Goal: Task Accomplishment & Management: Manage account settings

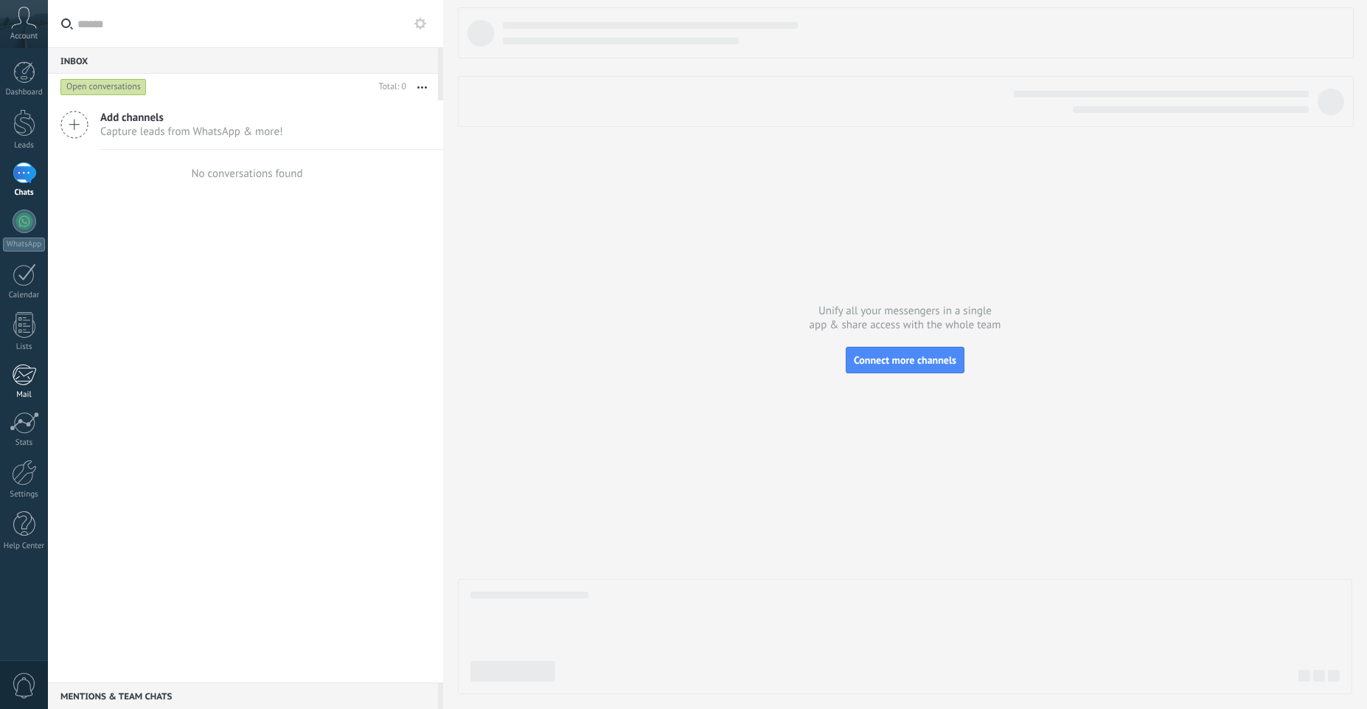
click at [37, 388] on link "Mail" at bounding box center [24, 381] width 48 height 36
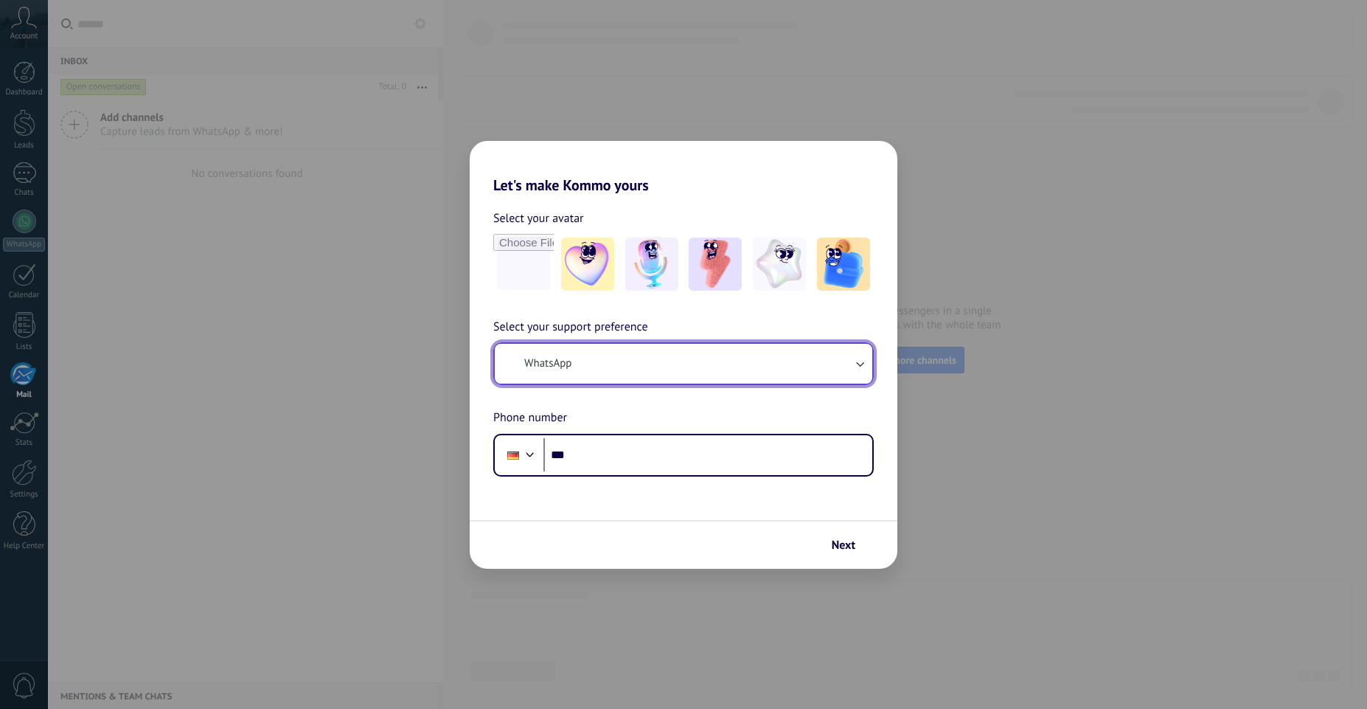
click at [794, 366] on button "WhatsApp" at bounding box center [684, 364] width 378 height 40
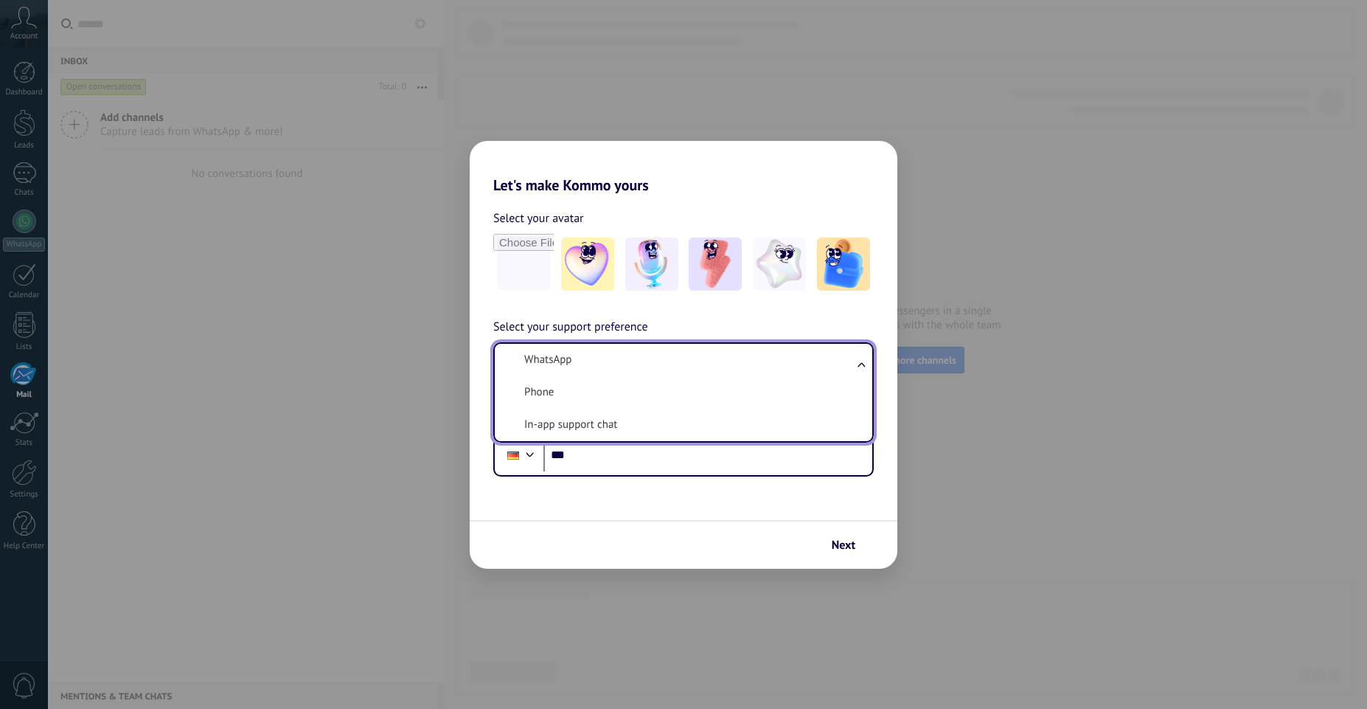
click at [734, 423] on li "In-app support chat" at bounding box center [681, 424] width 360 height 32
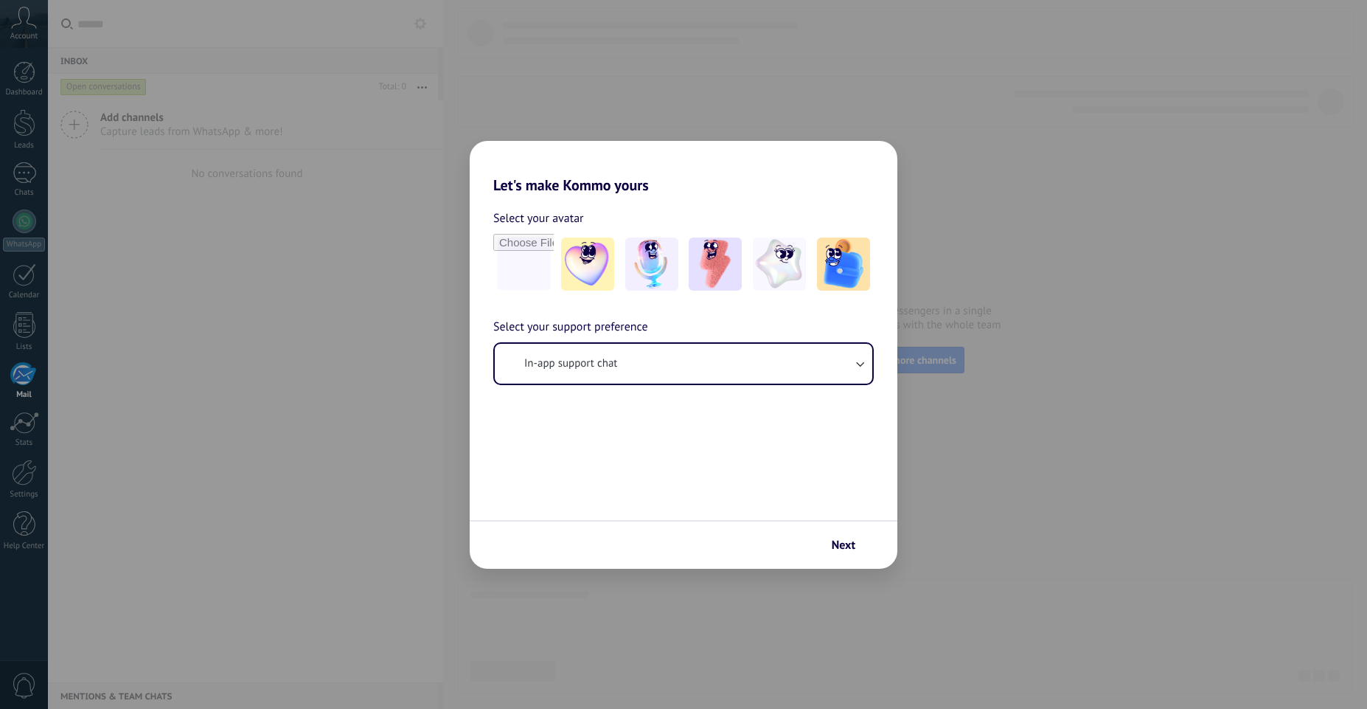
click at [846, 550] on span "Next" at bounding box center [844, 545] width 24 height 10
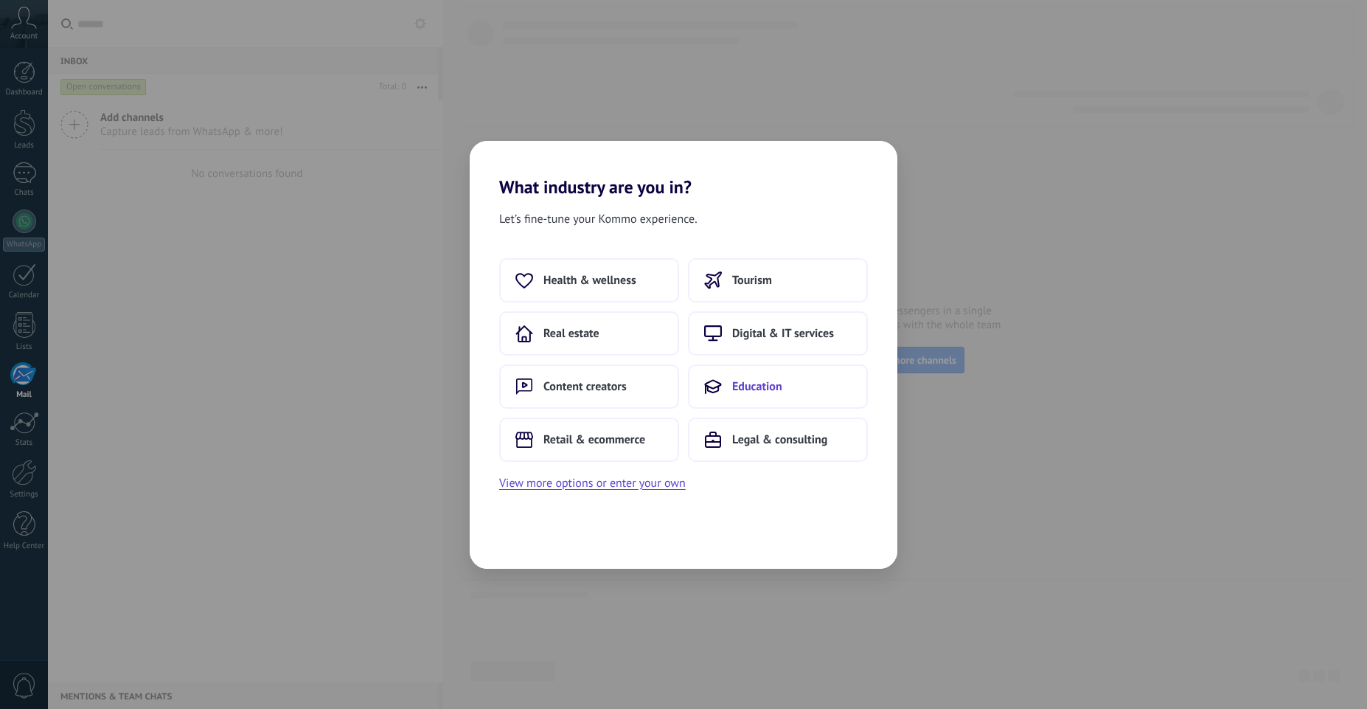
click at [752, 386] on span "Education" at bounding box center [757, 386] width 50 height 15
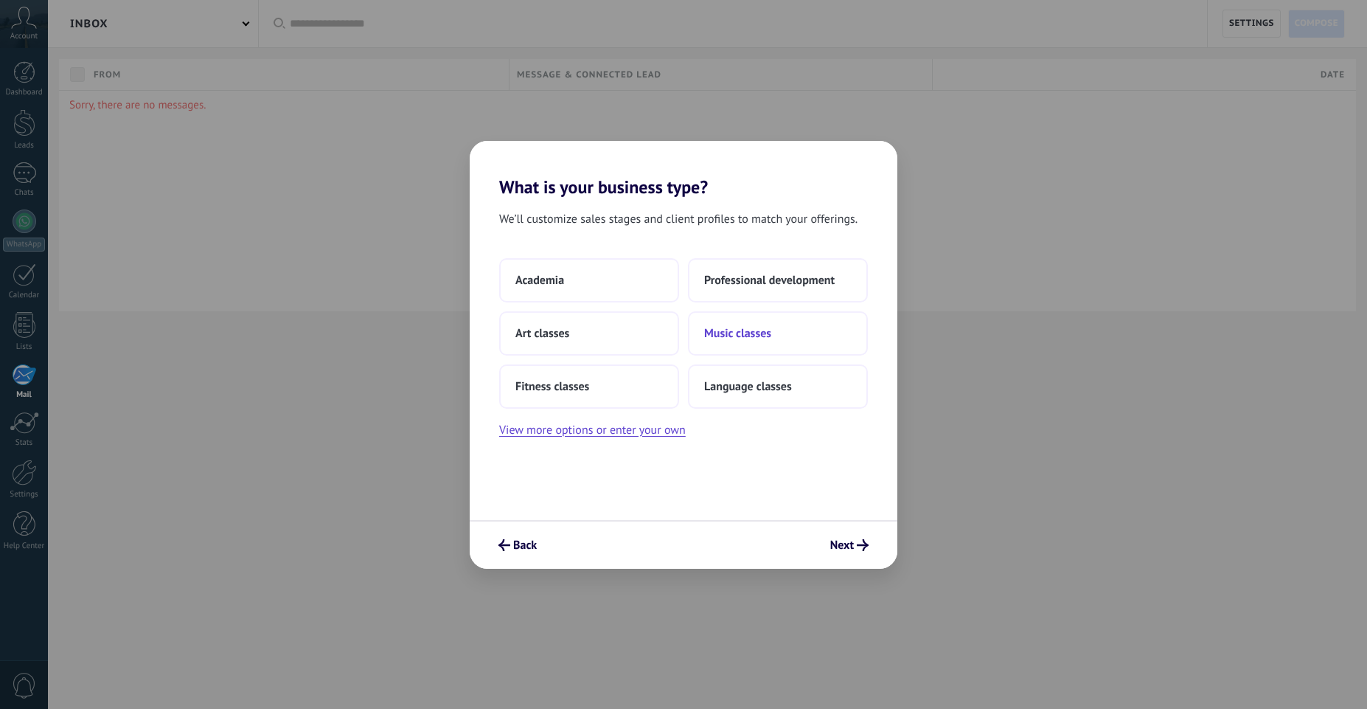
click at [754, 347] on button "Music classes" at bounding box center [778, 333] width 180 height 44
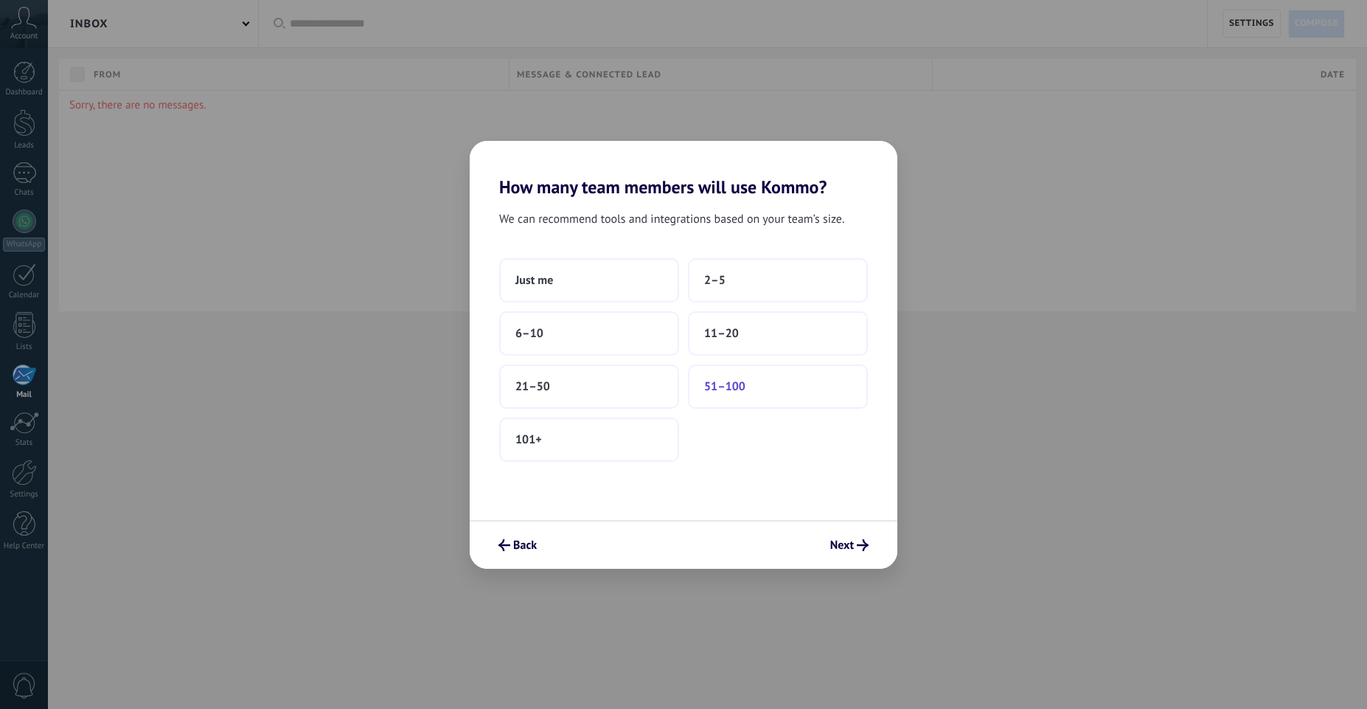
click at [767, 372] on button "51–100" at bounding box center [778, 386] width 180 height 44
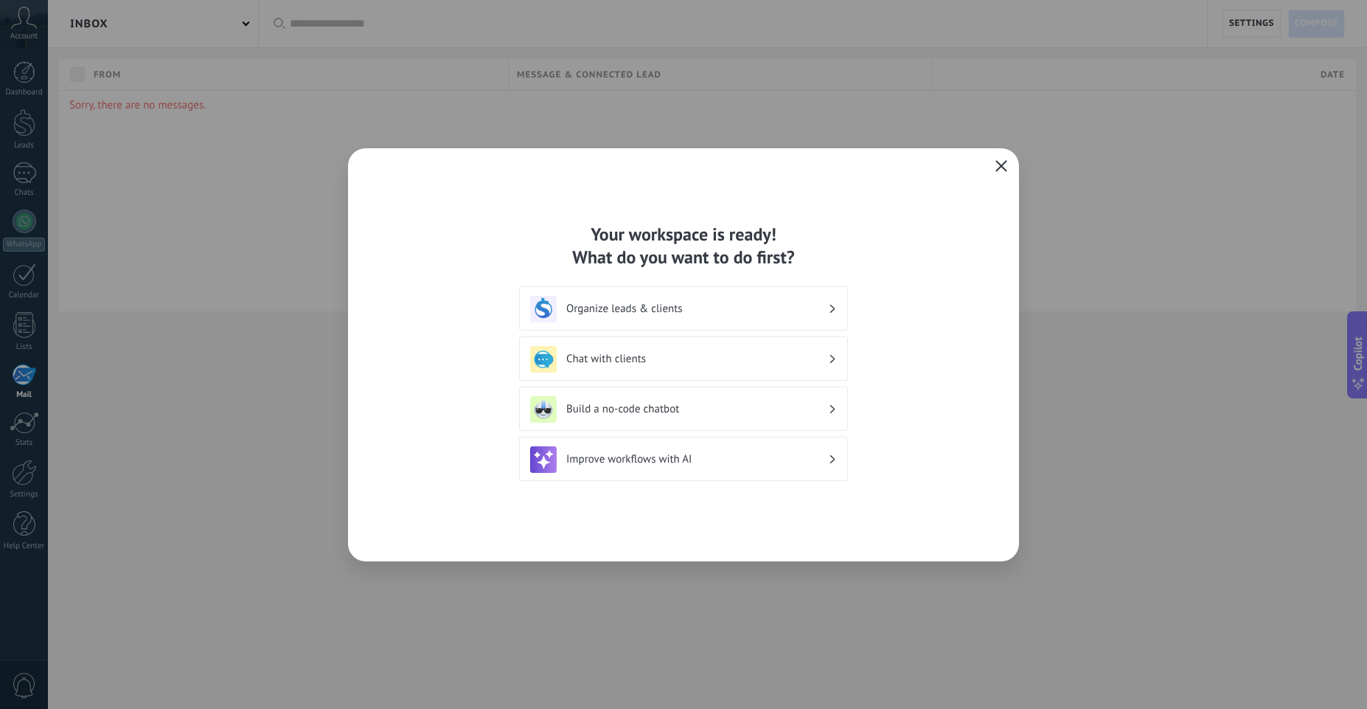
click at [1003, 168] on use "button" at bounding box center [1001, 165] width 11 height 11
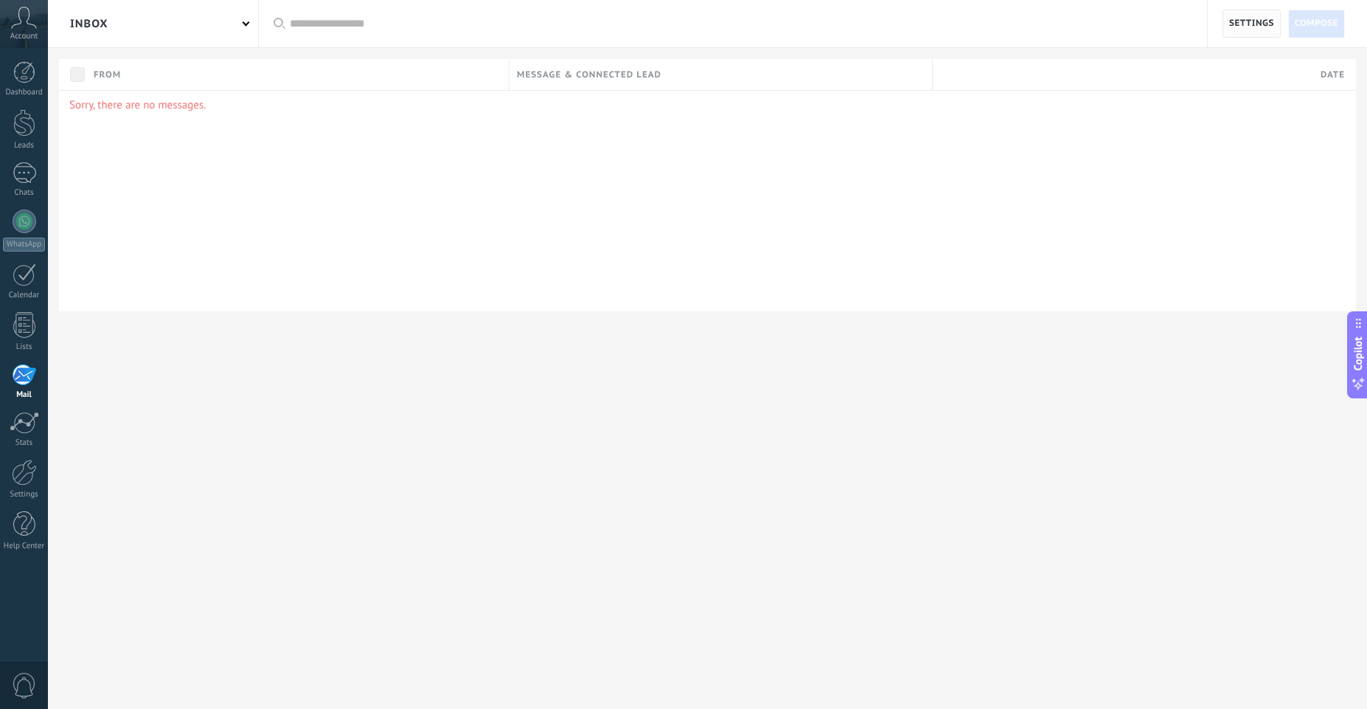
click at [1248, 35] on span "Settings" at bounding box center [1251, 23] width 45 height 27
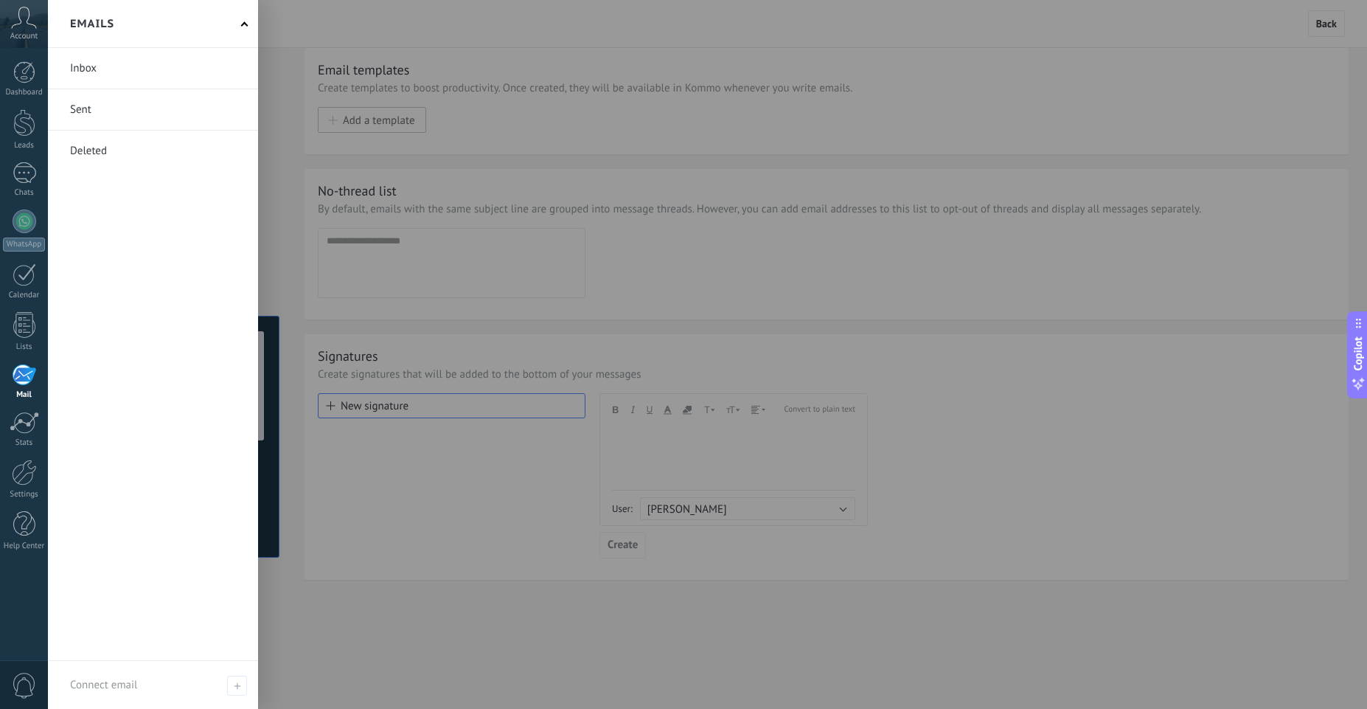
click at [28, 376] on div at bounding box center [24, 374] width 24 height 22
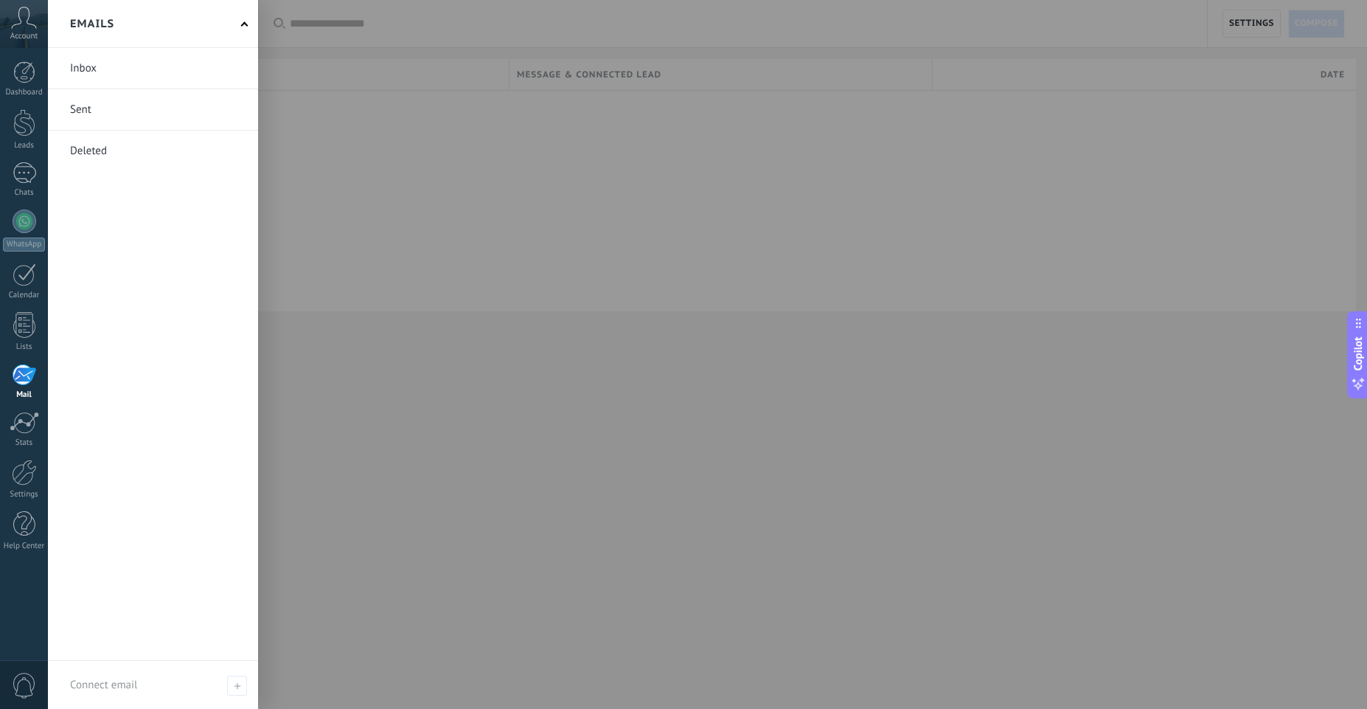
click at [23, 369] on div at bounding box center [24, 374] width 24 height 22
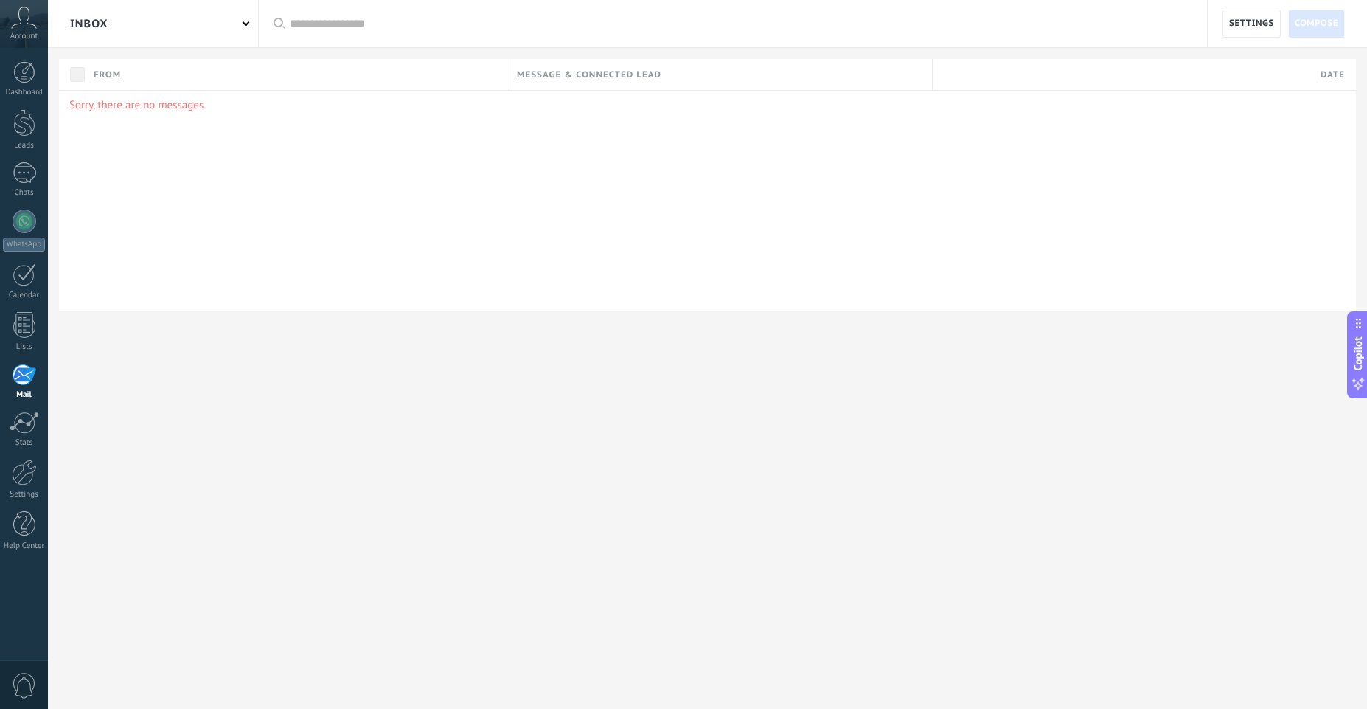
click at [21, 375] on div at bounding box center [24, 374] width 24 height 22
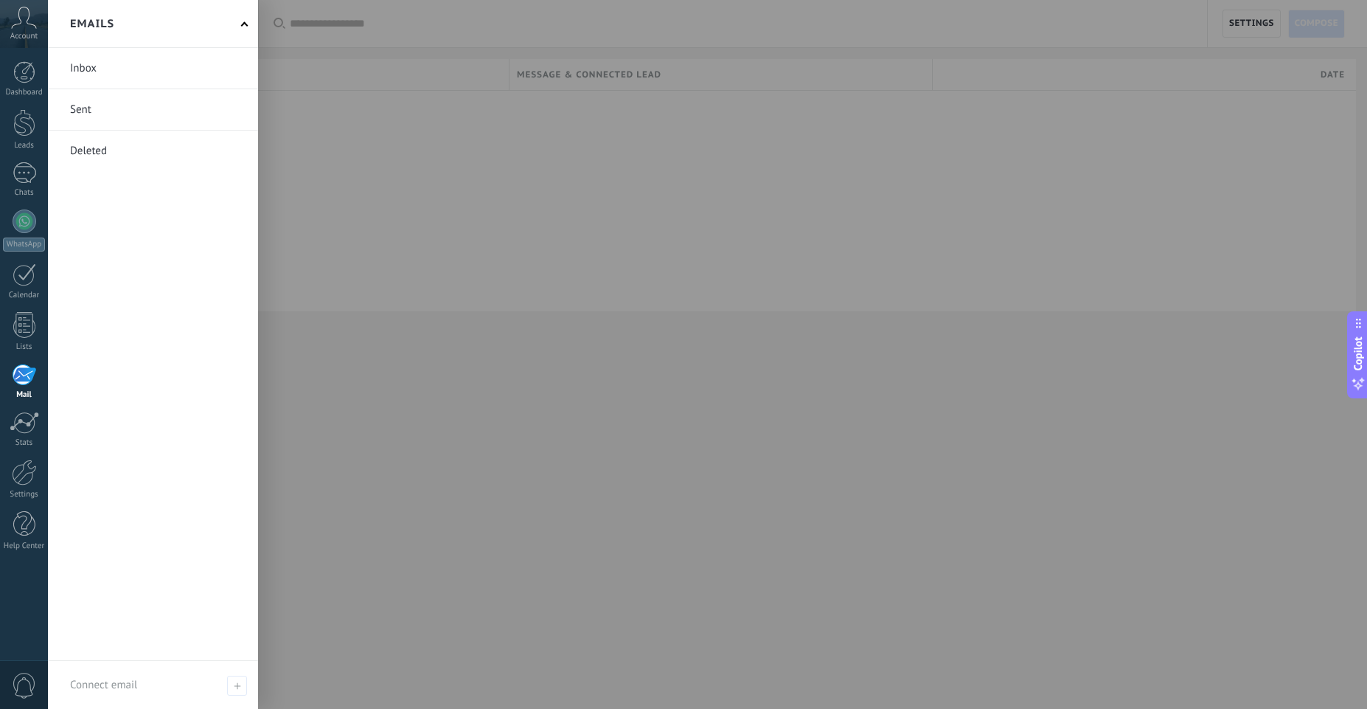
click at [26, 377] on div at bounding box center [24, 374] width 24 height 22
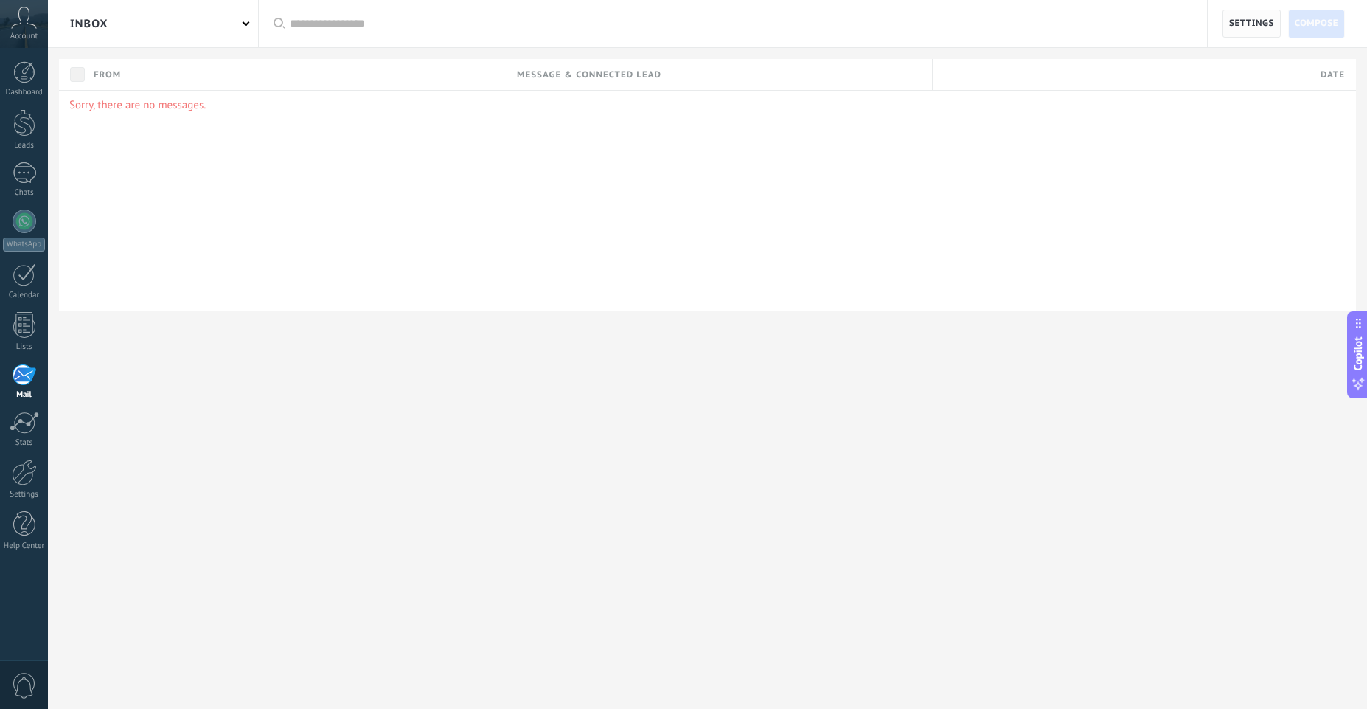
click at [1242, 31] on span "Settings" at bounding box center [1251, 23] width 45 height 27
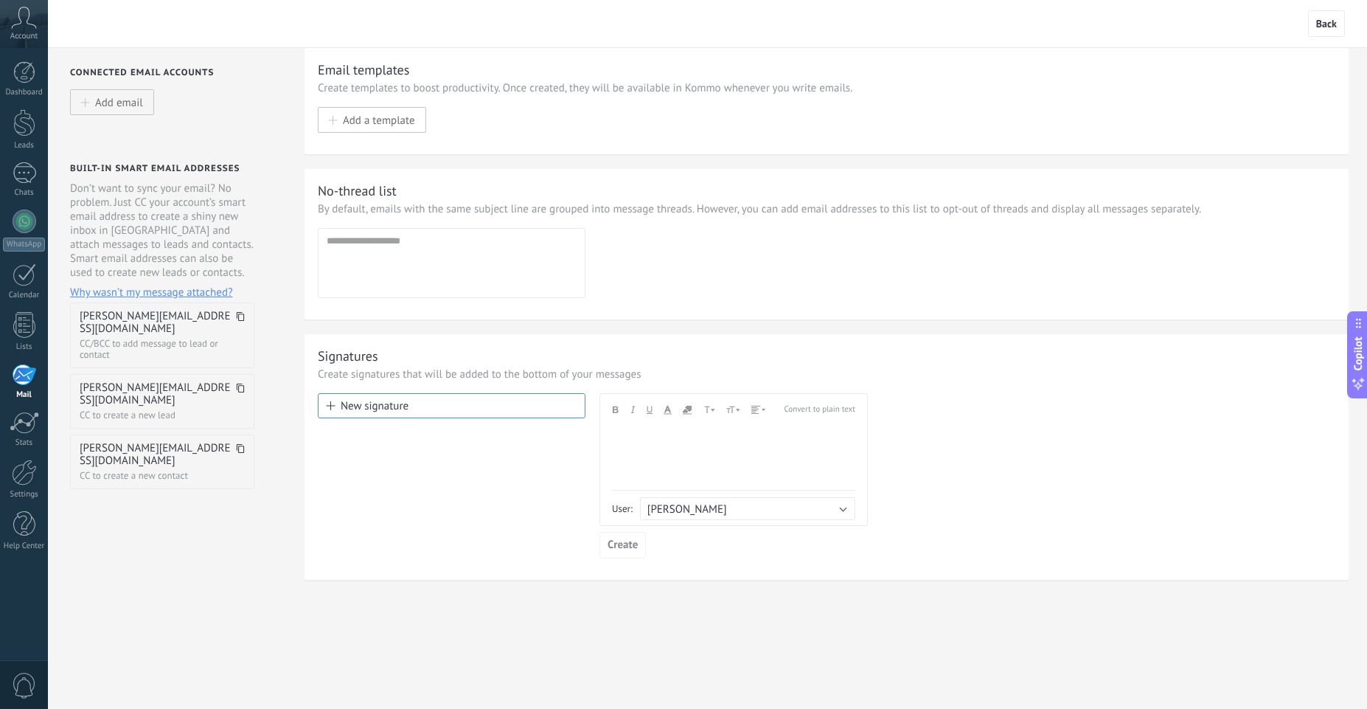
click at [240, 315] on icon at bounding box center [240, 316] width 9 height 9
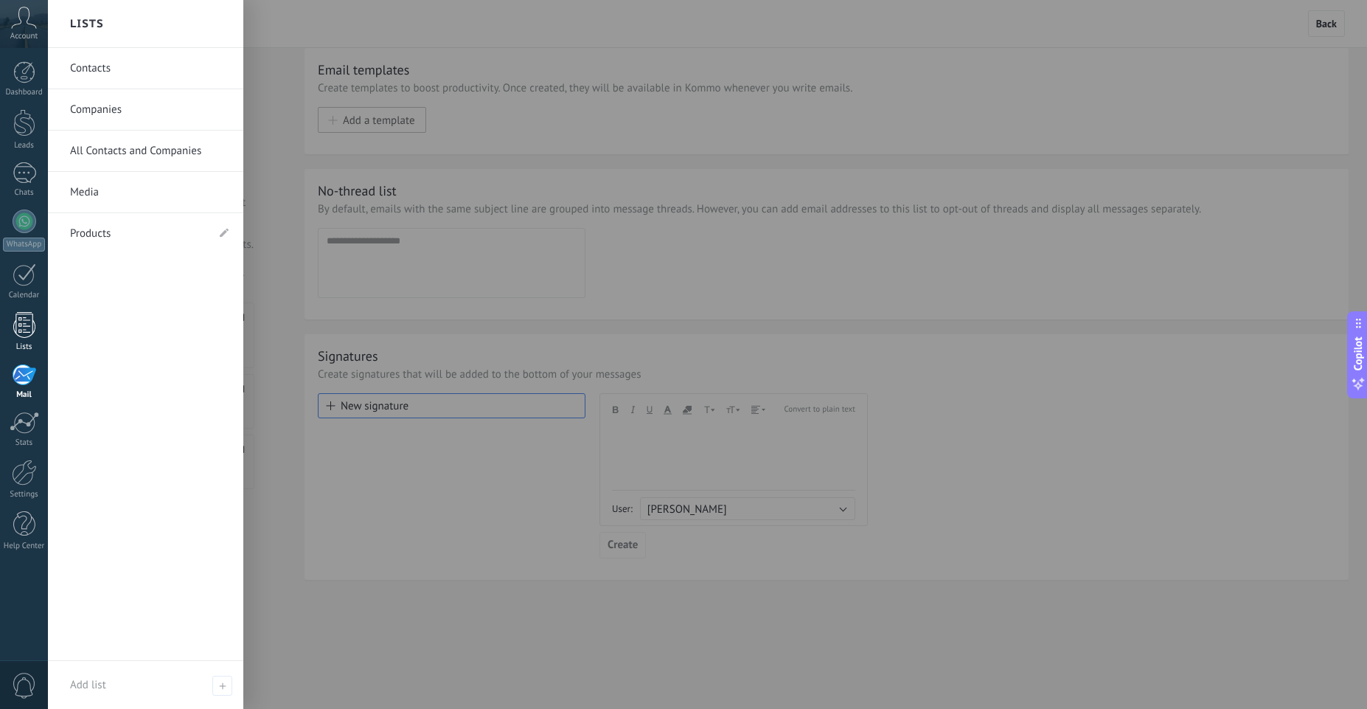
click at [29, 344] on div "Lists" at bounding box center [24, 347] width 43 height 10
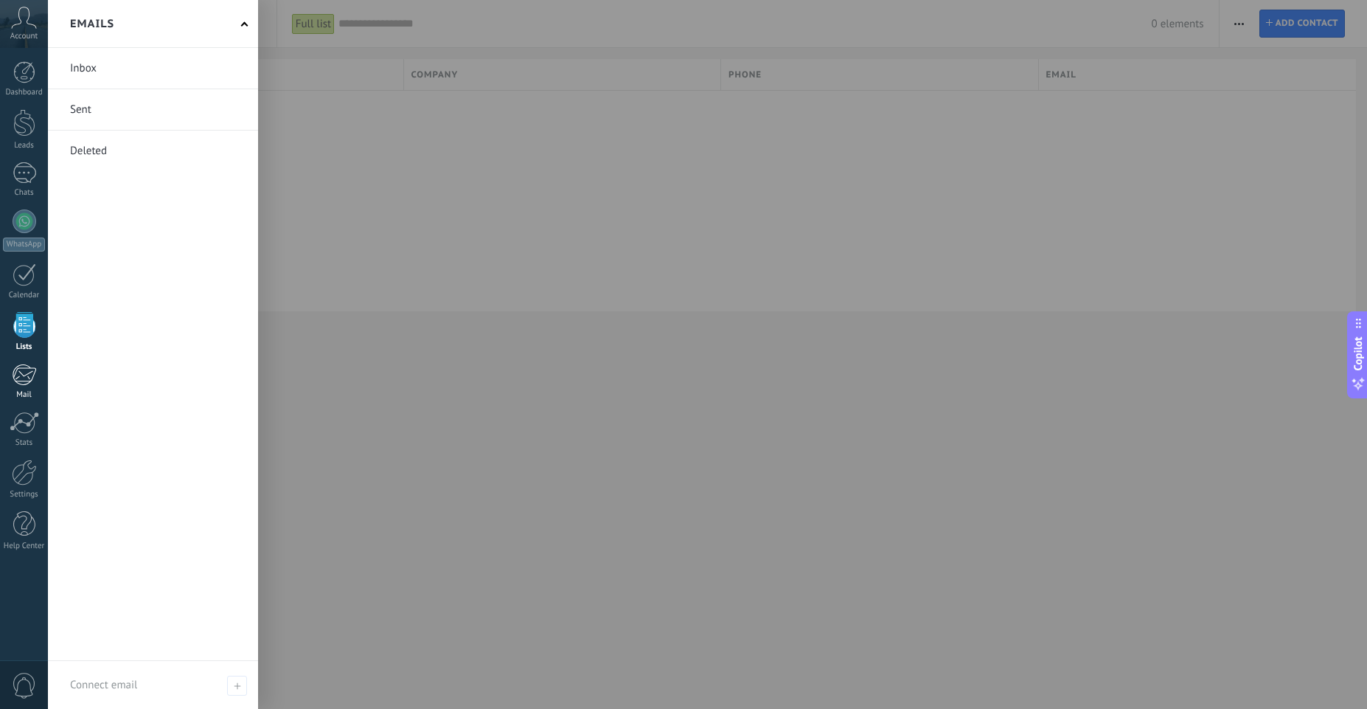
click at [24, 373] on div at bounding box center [24, 374] width 24 height 22
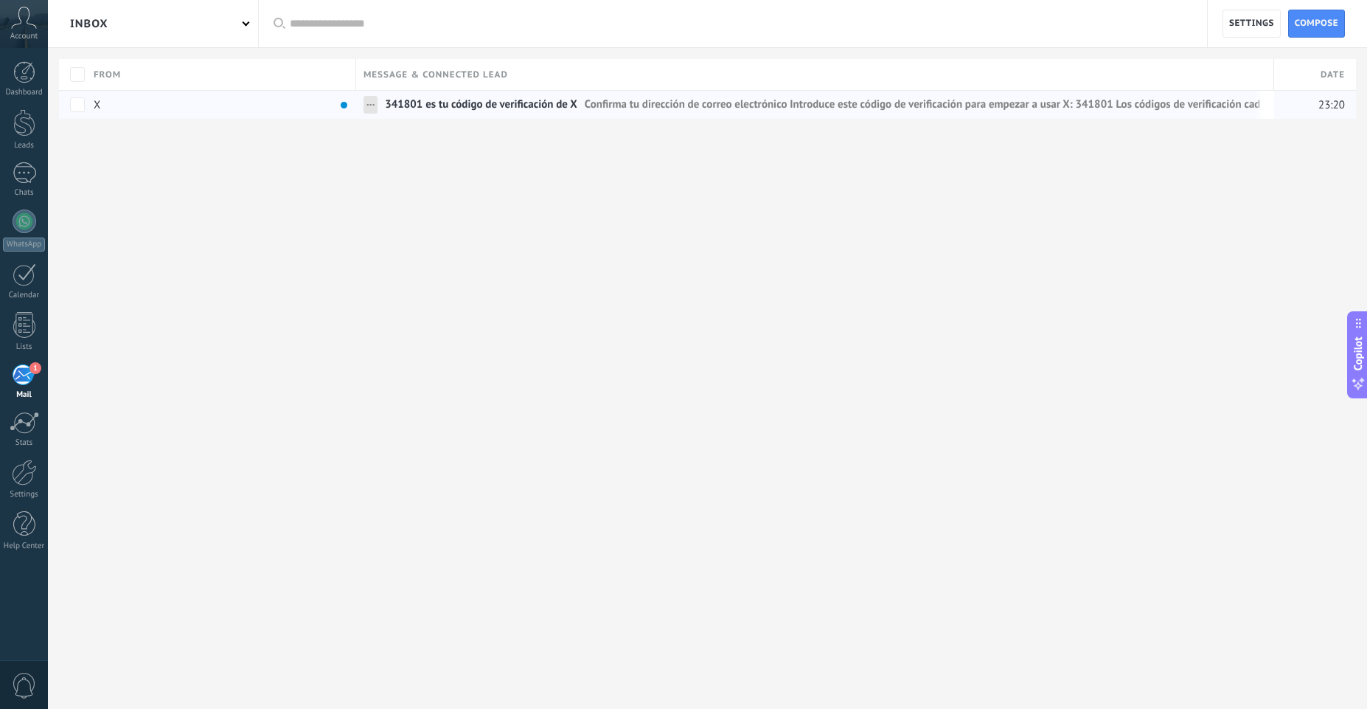
click at [411, 107] on span "341801 es tu código de verificación de X" at bounding box center [481, 107] width 192 height 21
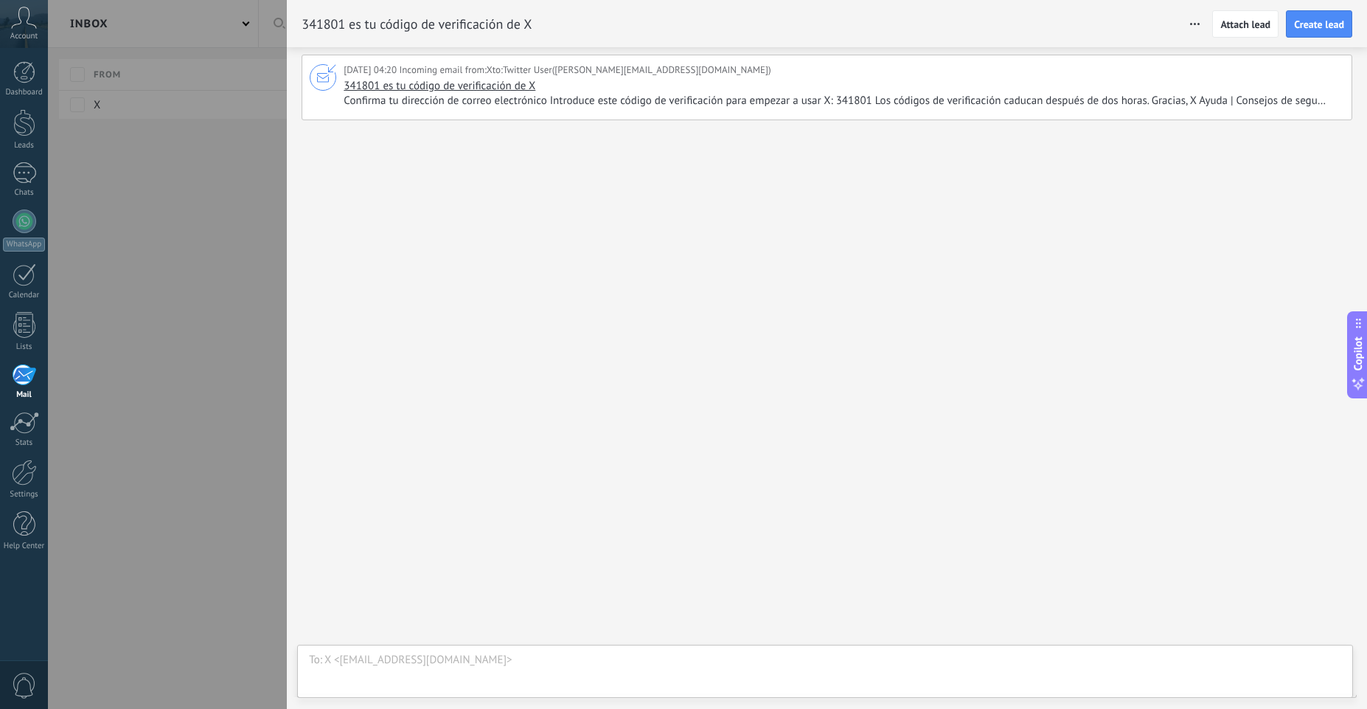
click at [644, 102] on span "Confirma tu dirección de correo electrónico Introduce este código de verificaci…" at bounding box center [842, 101] width 997 height 15
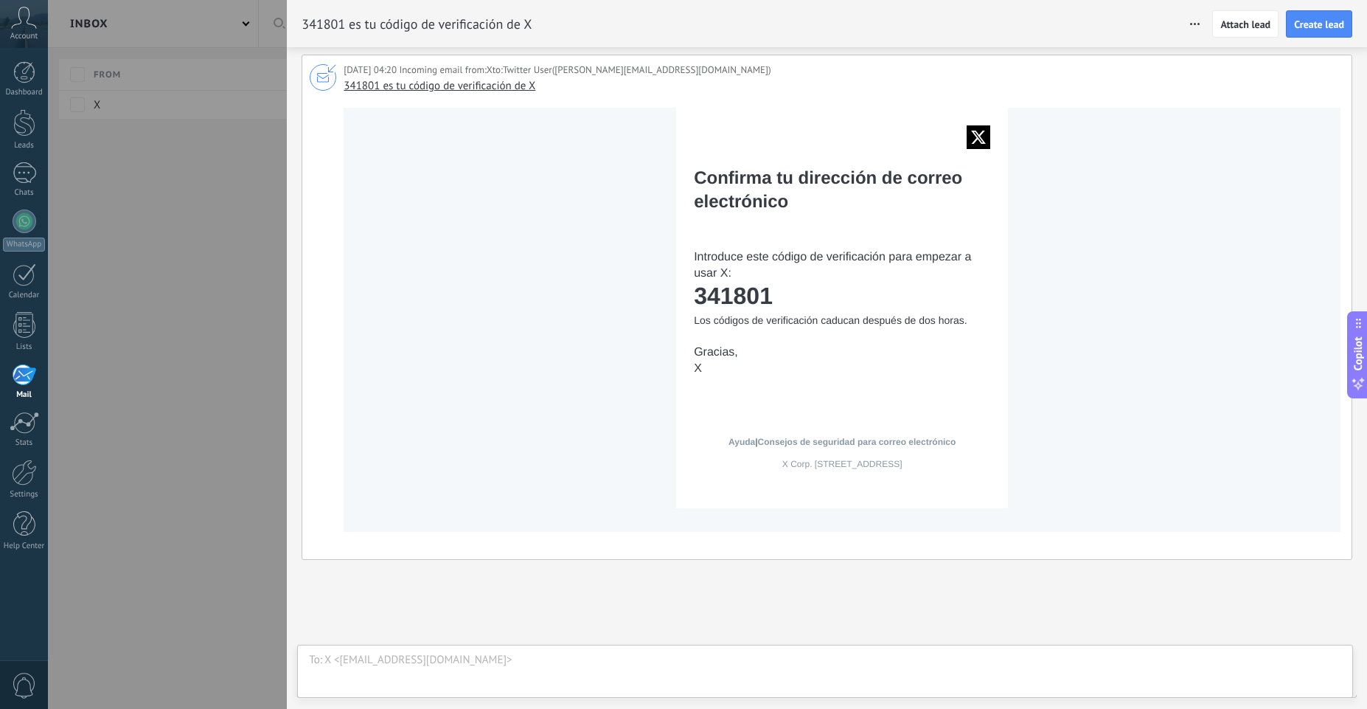
drag, startPoint x: 784, startPoint y: 284, endPoint x: 695, endPoint y: 289, distance: 88.6
click at [695, 289] on td "341801" at bounding box center [842, 295] width 296 height 27
copy td "341801"
click at [223, 307] on div at bounding box center [683, 354] width 1367 height 709
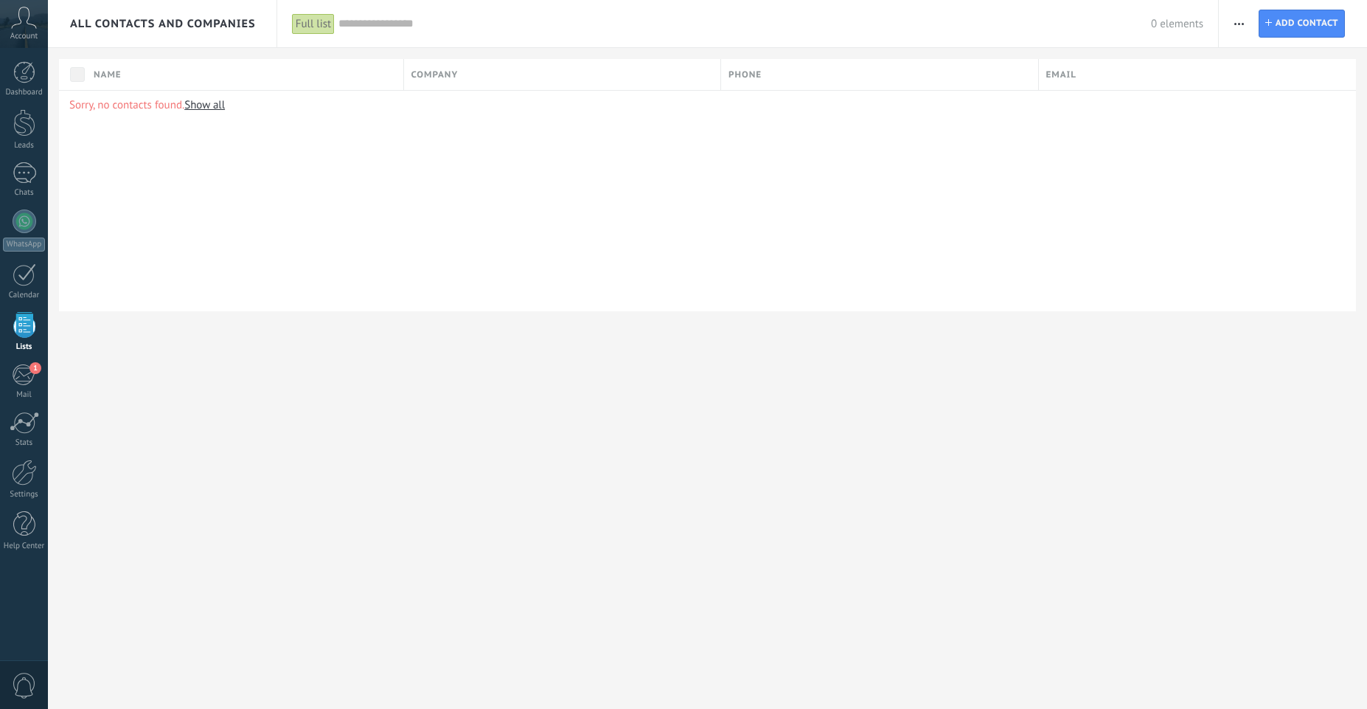
click at [29, 386] on link "1 Mail" at bounding box center [24, 381] width 48 height 36
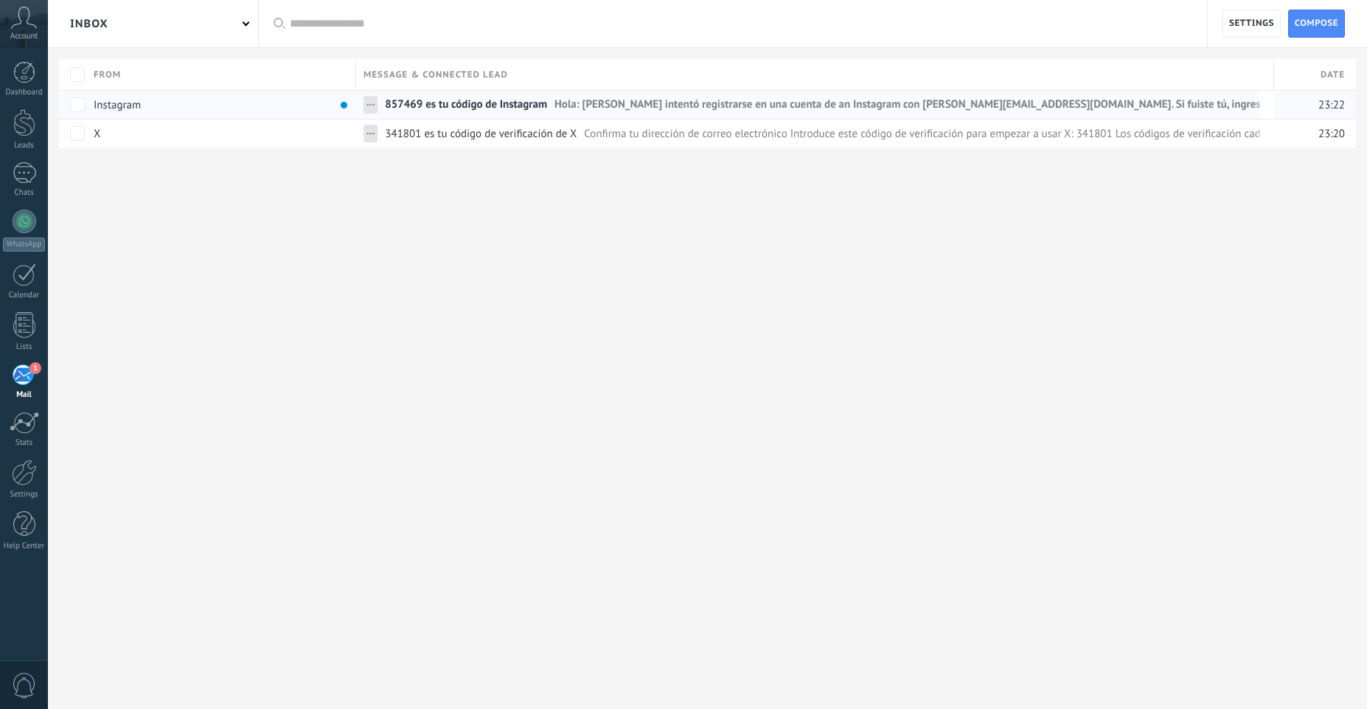
click at [439, 108] on span "857469 es tu código de Instagram" at bounding box center [466, 107] width 162 height 21
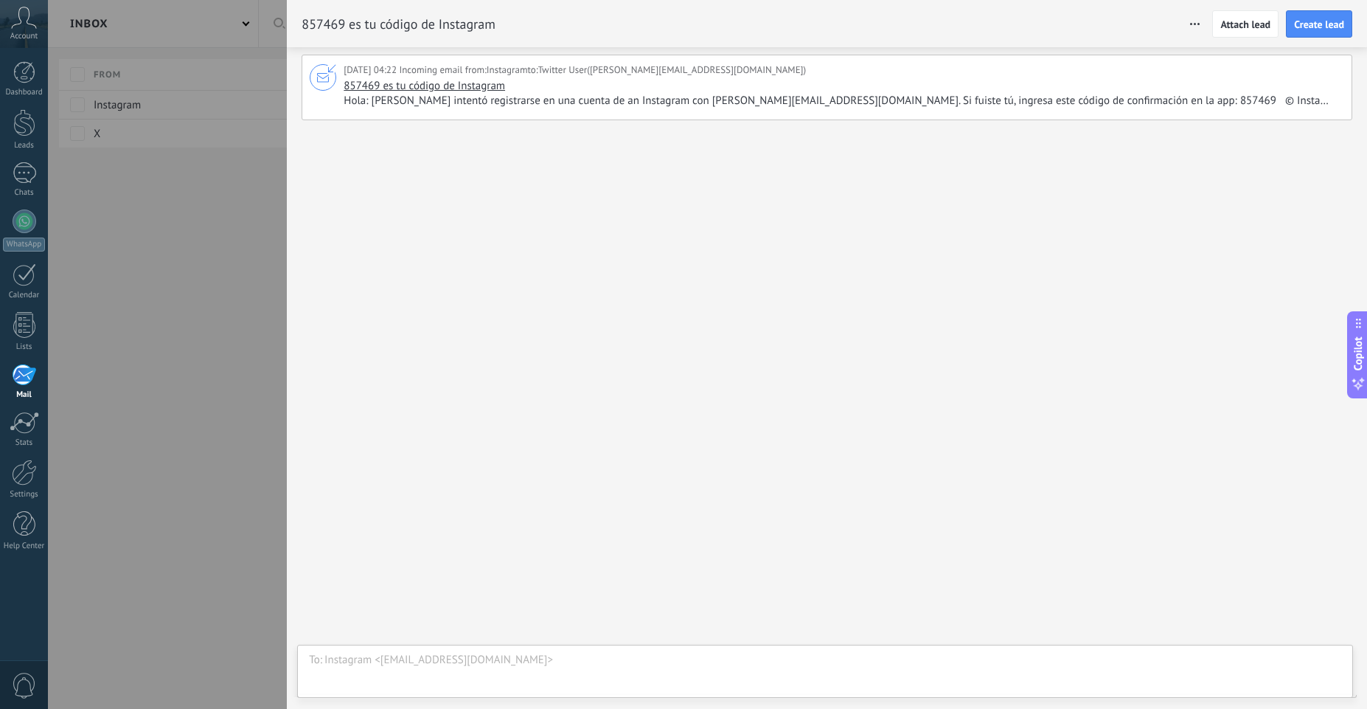
click at [776, 91] on div "857469 es tu código de Instagram Hola: Alguien intentó registrarse en una cuent…" at bounding box center [842, 93] width 997 height 29
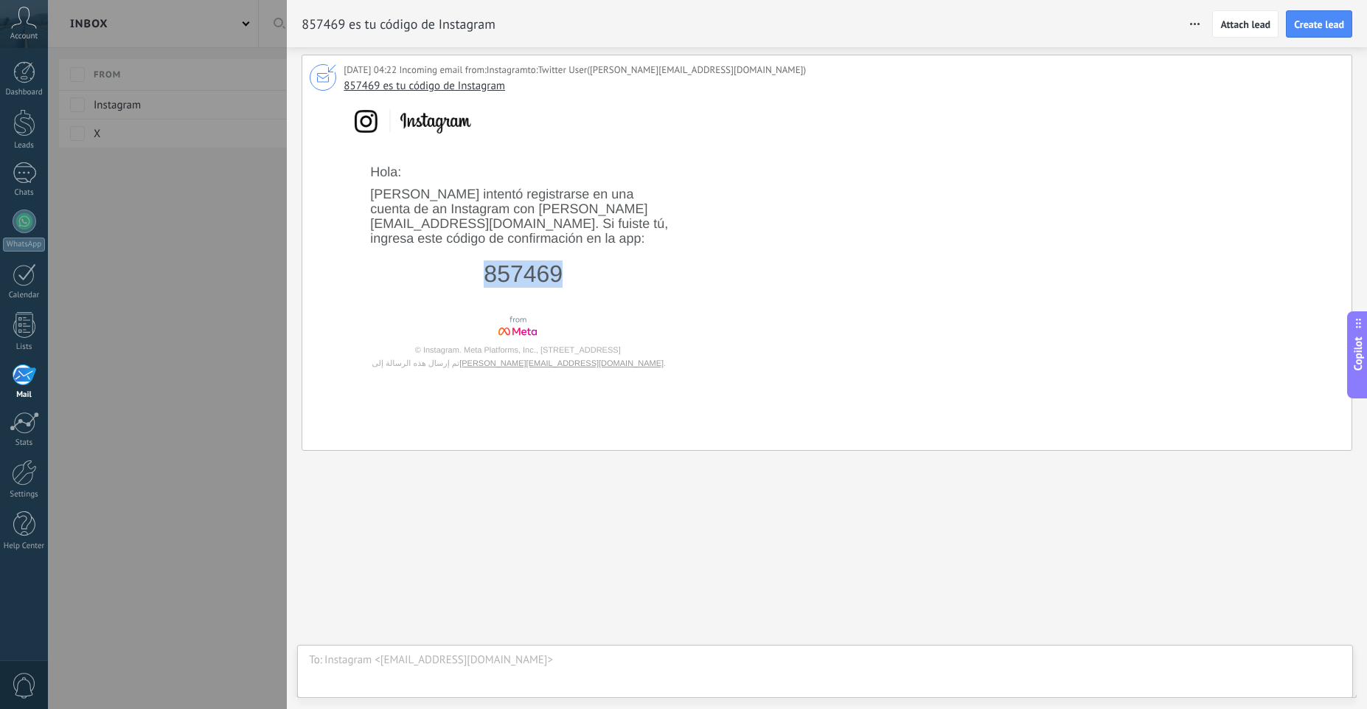
drag, startPoint x: 566, startPoint y: 279, endPoint x: 462, endPoint y: 266, distance: 104.7
click at [462, 266] on td "‏857469‏" at bounding box center [523, 279] width 306 height 53
copy td "‏857469"
click at [181, 360] on div at bounding box center [683, 354] width 1367 height 709
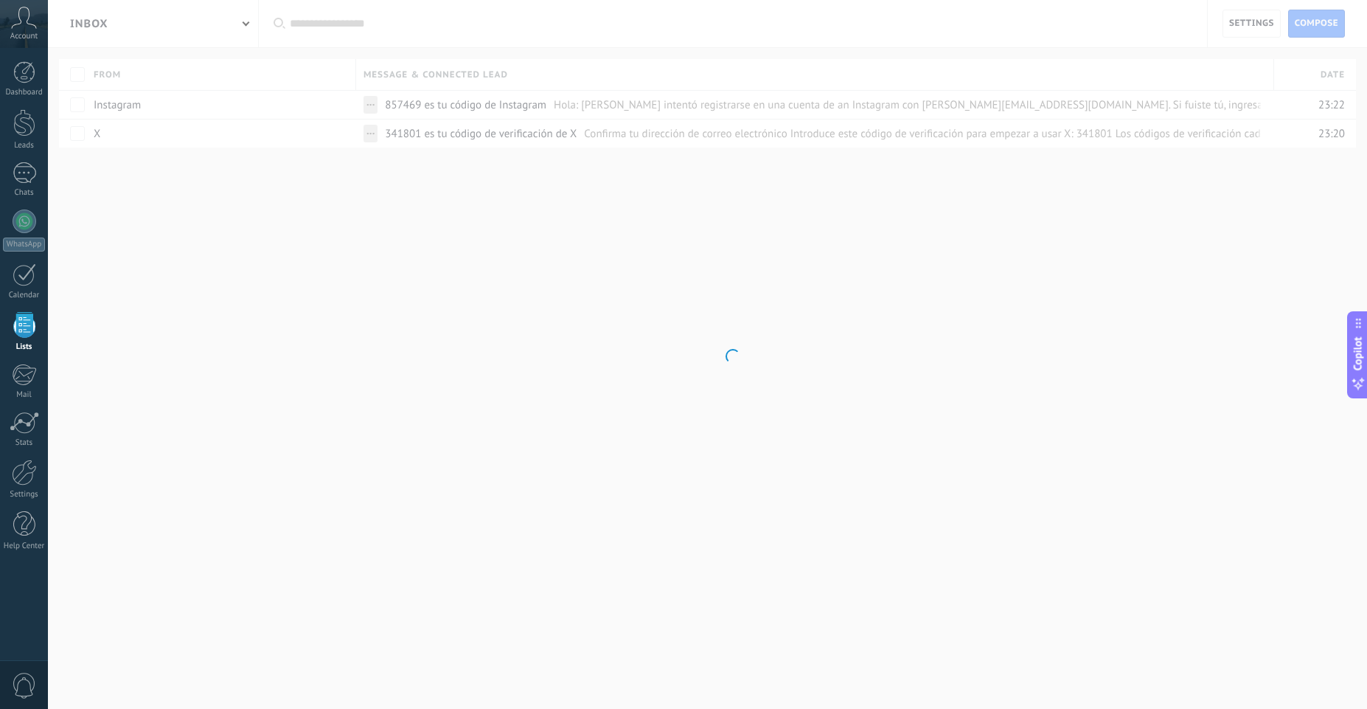
click at [182, 360] on body ".abccls-1,.abccls-2{fill-rule:evenodd}.abccls-2{fill:#fff} .abfcls-1{fill:none}…" at bounding box center [683, 354] width 1367 height 709
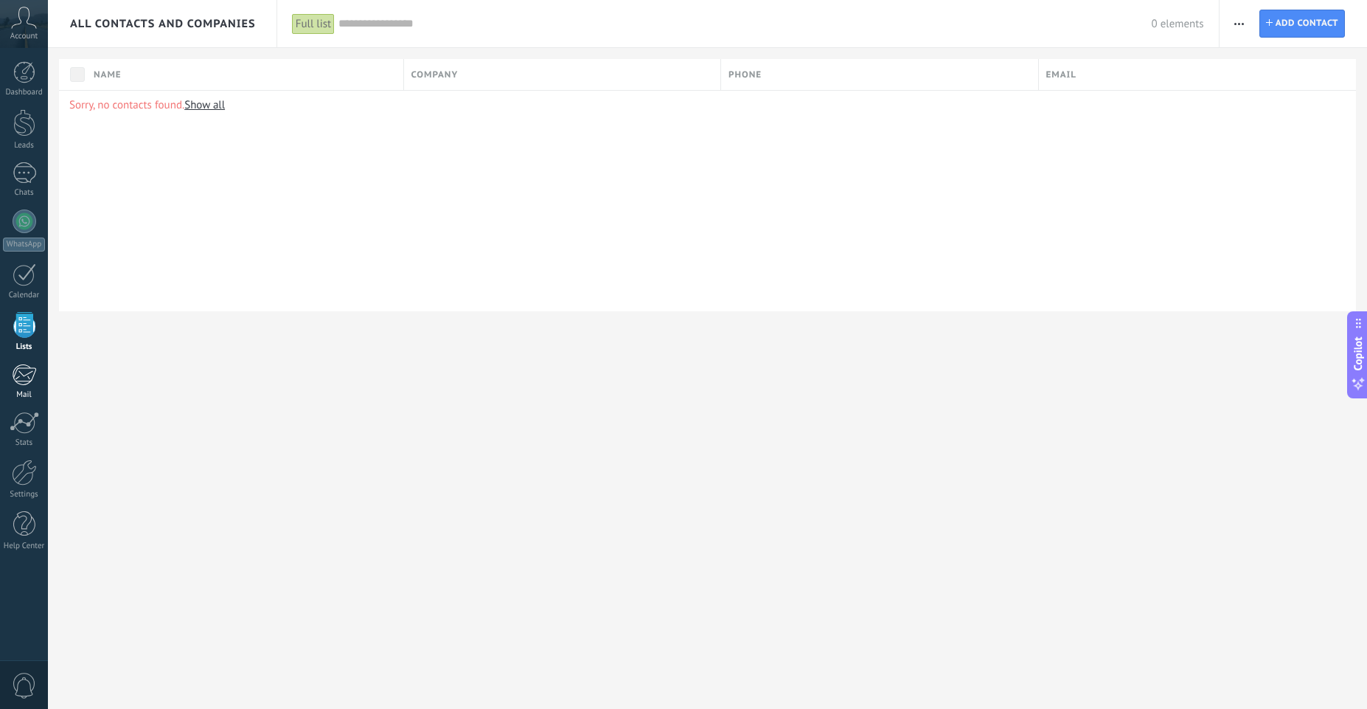
click at [29, 376] on div "1" at bounding box center [24, 374] width 24 height 22
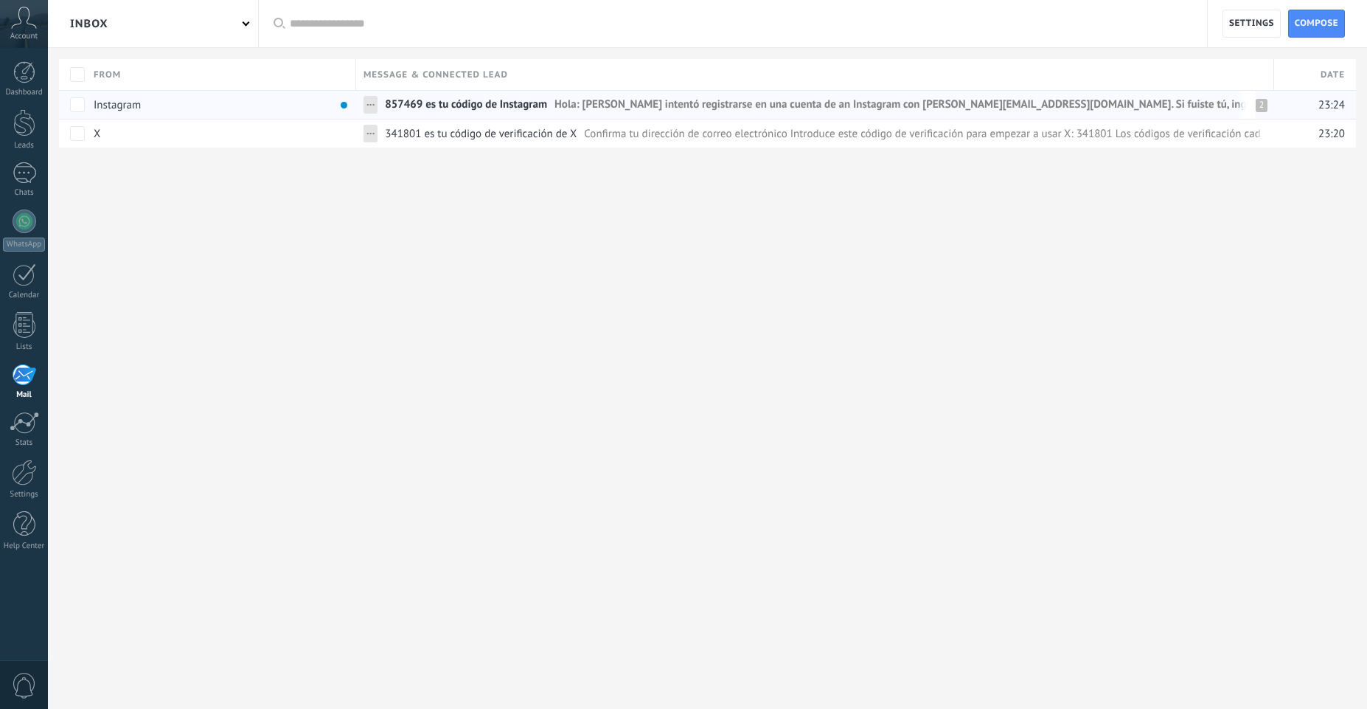
click at [423, 106] on span "857469 es tu código de Instagram" at bounding box center [466, 107] width 162 height 21
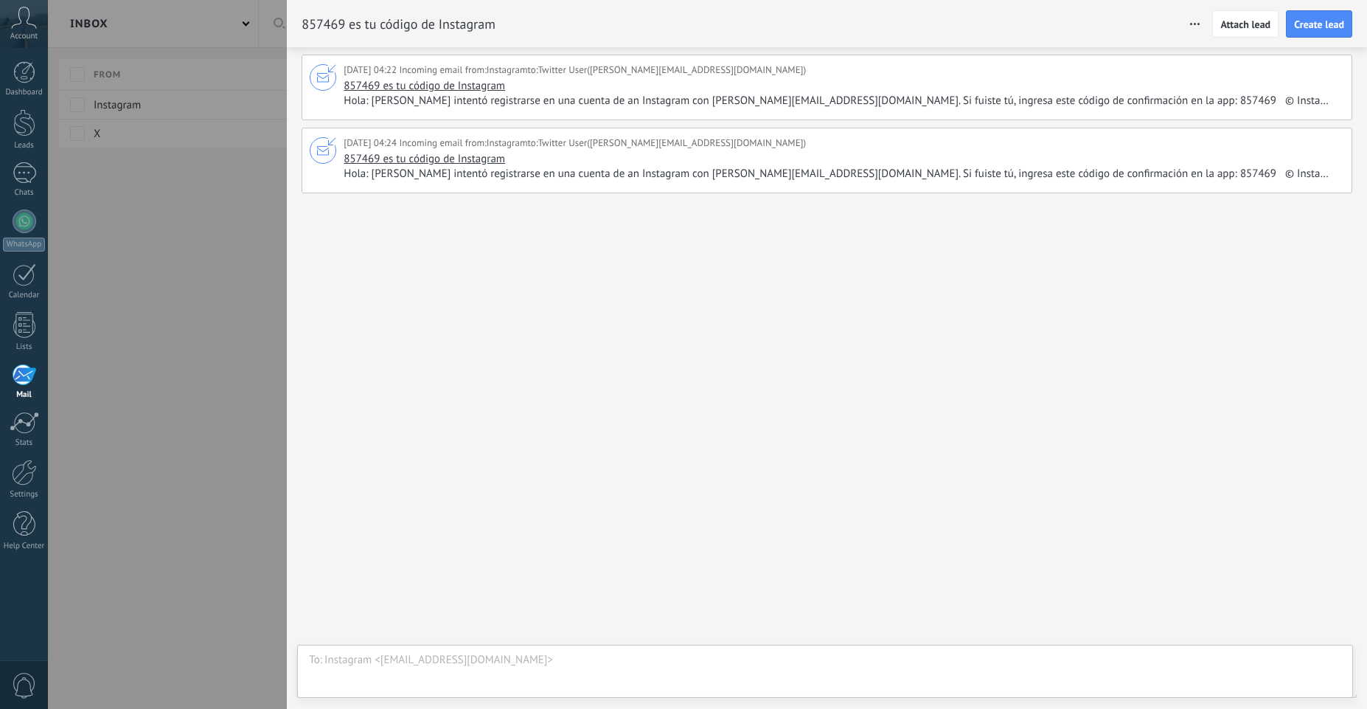
click at [803, 176] on span "Hola: [PERSON_NAME] intentó registrarse en una cuenta de an Instagram con [PERS…" at bounding box center [842, 174] width 997 height 15
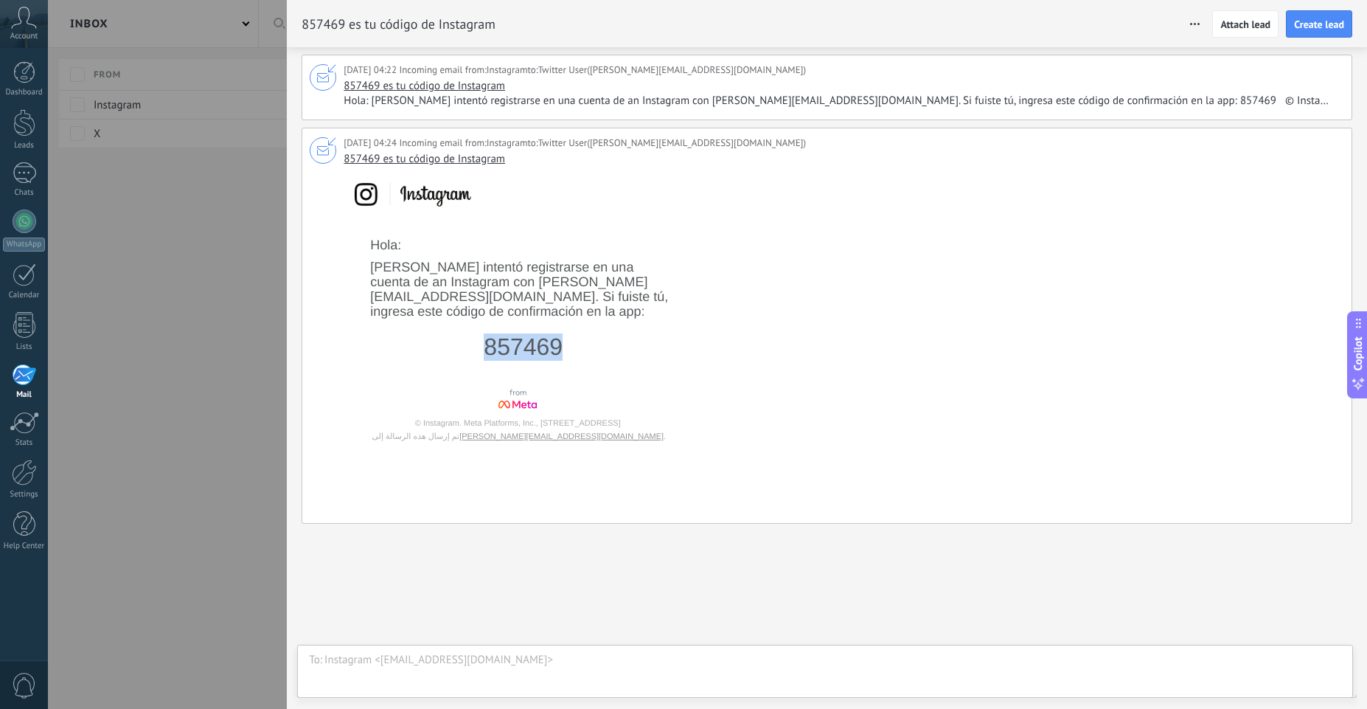
drag, startPoint x: 585, startPoint y: 341, endPoint x: 480, endPoint y: 339, distance: 105.4
click at [480, 339] on td "‏857469‏" at bounding box center [523, 352] width 306 height 53
copy td "857469"
click at [588, 102] on span "Hola: [PERSON_NAME] intentó registrarse en una cuenta de an Instagram con [PERS…" at bounding box center [842, 101] width 997 height 15
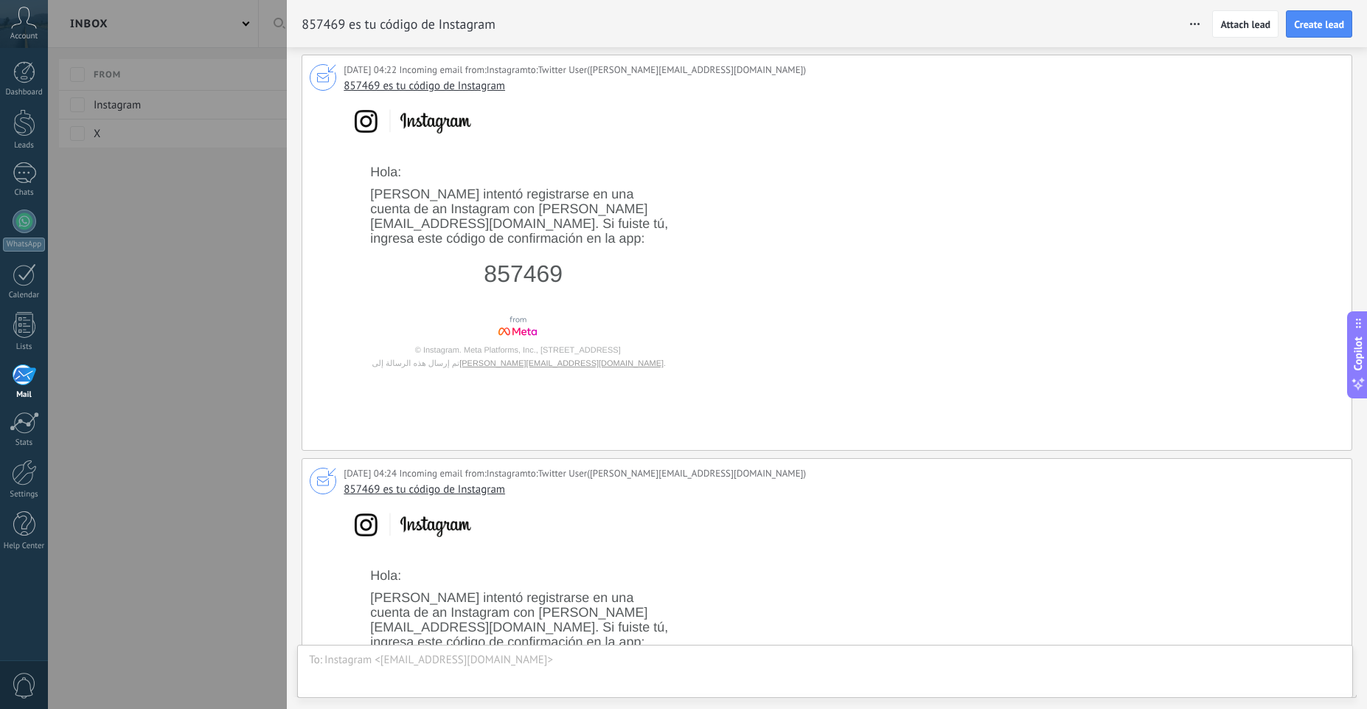
click at [214, 311] on div at bounding box center [683, 354] width 1367 height 709
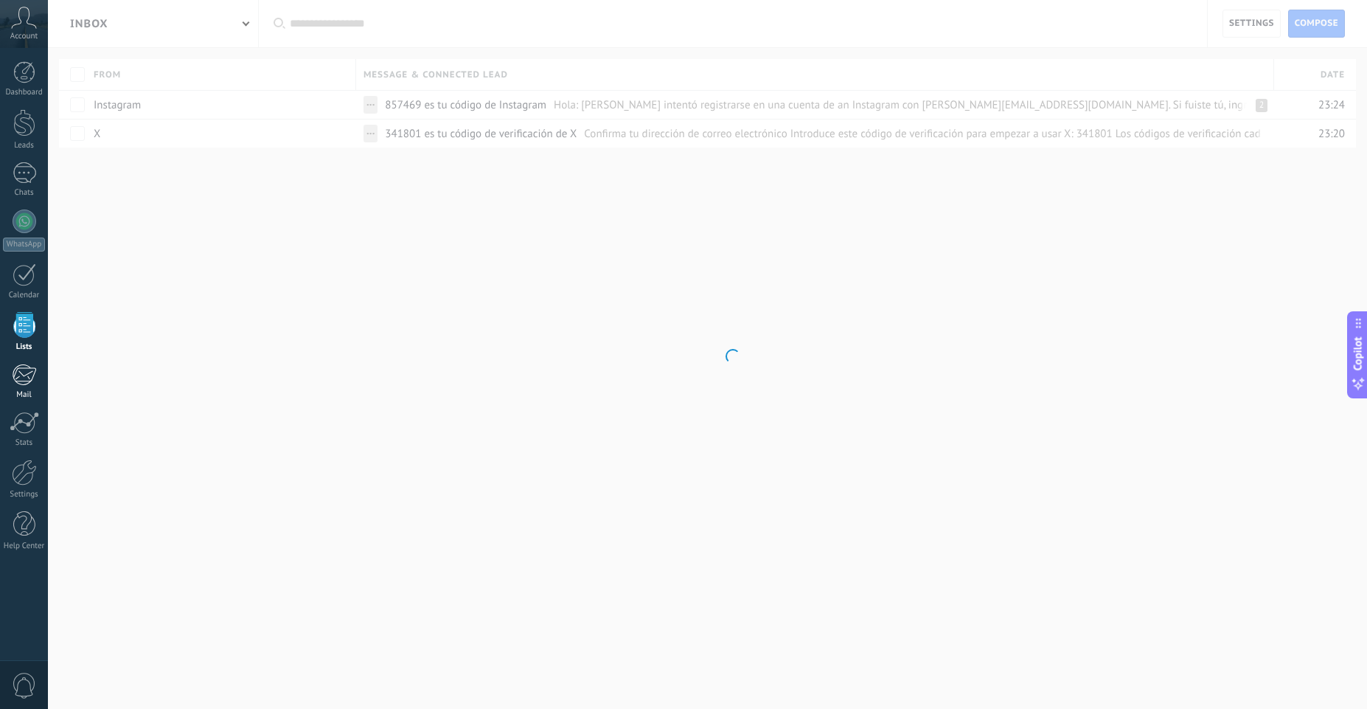
click at [33, 378] on div "1" at bounding box center [24, 374] width 24 height 22
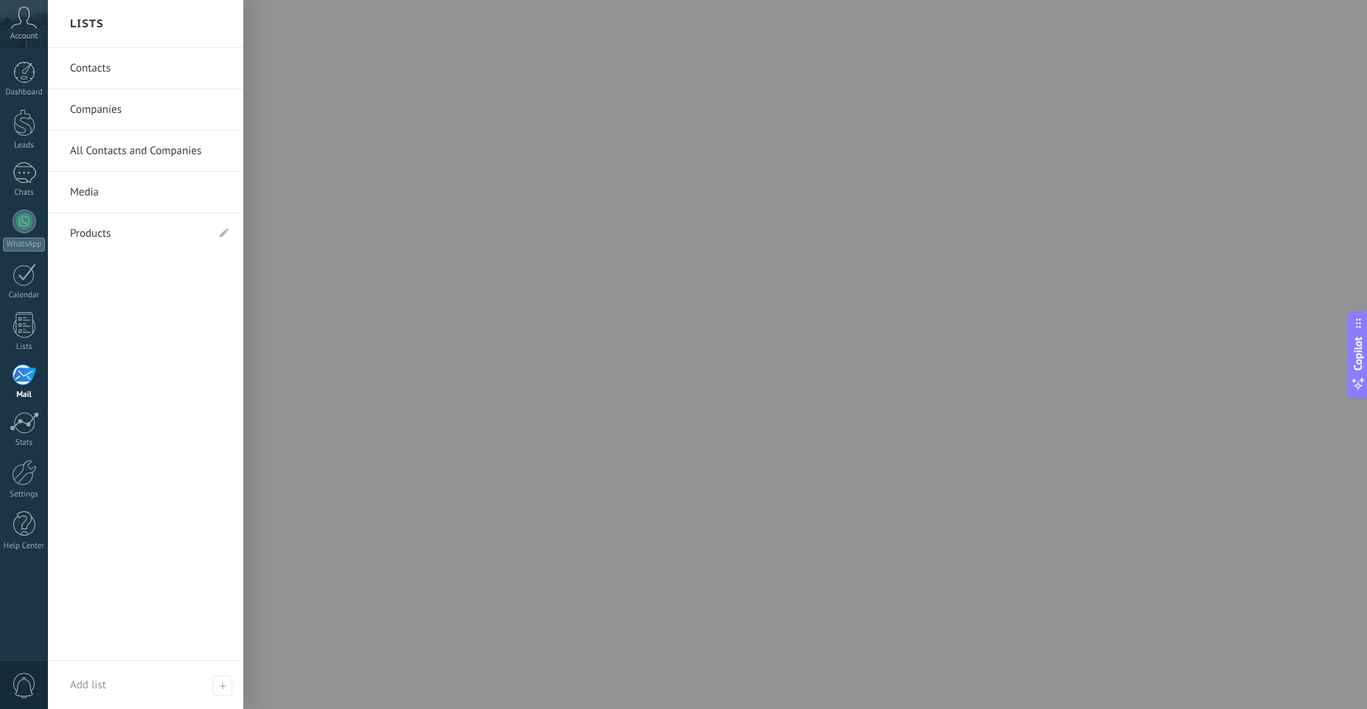
click at [24, 375] on div "1" at bounding box center [24, 374] width 24 height 22
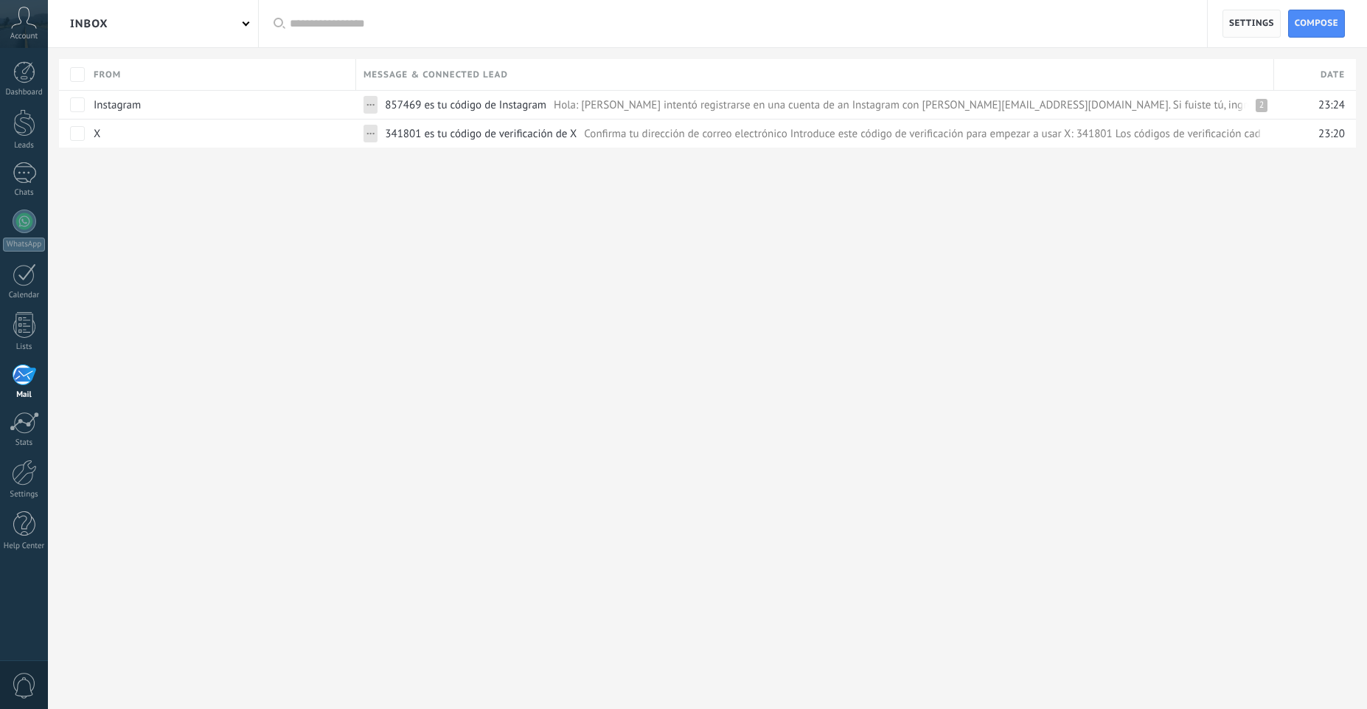
click at [1256, 24] on span "Settings" at bounding box center [1251, 23] width 45 height 27
click at [1256, 24] on body ".abccls-1,.abccls-2{fill-rule:evenodd}.abccls-2{fill:#fff} .abfcls-1{fill:none}…" at bounding box center [683, 354] width 1367 height 709
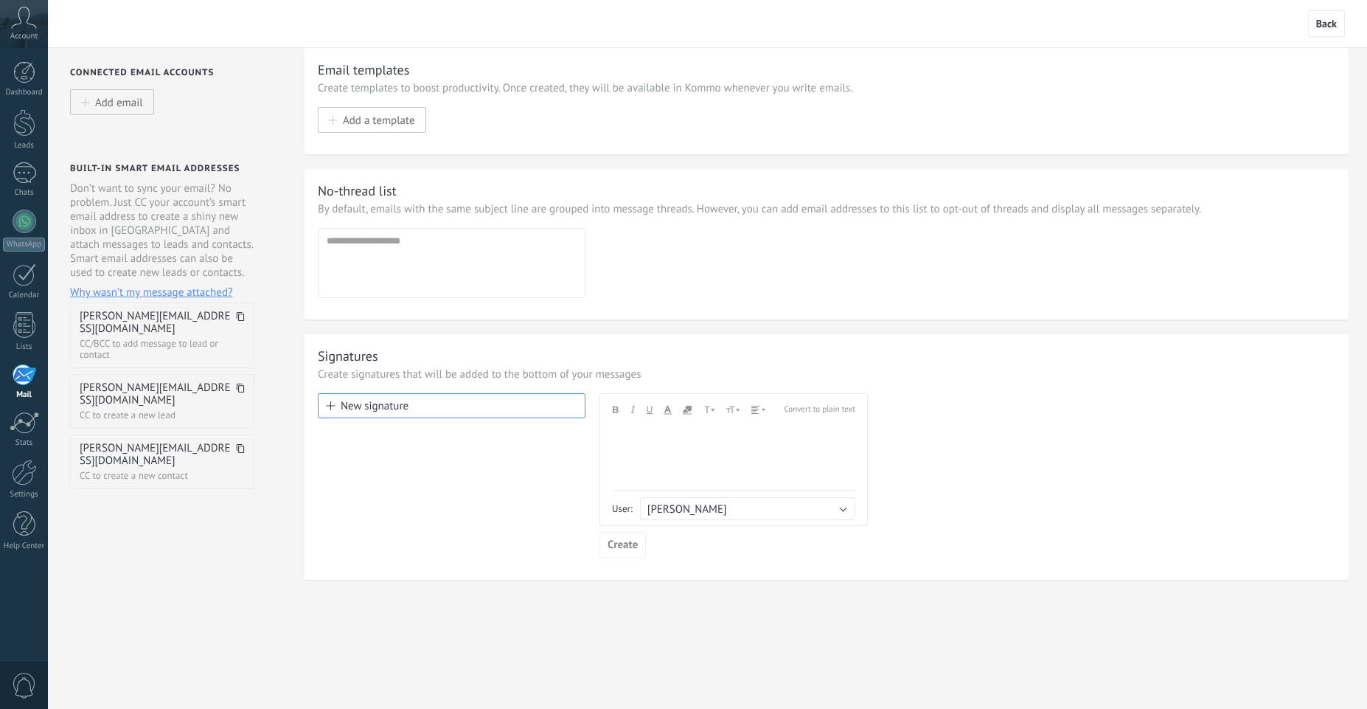
click at [243, 319] on icon at bounding box center [240, 316] width 9 height 9
click at [20, 487] on link "Settings" at bounding box center [24, 479] width 48 height 40
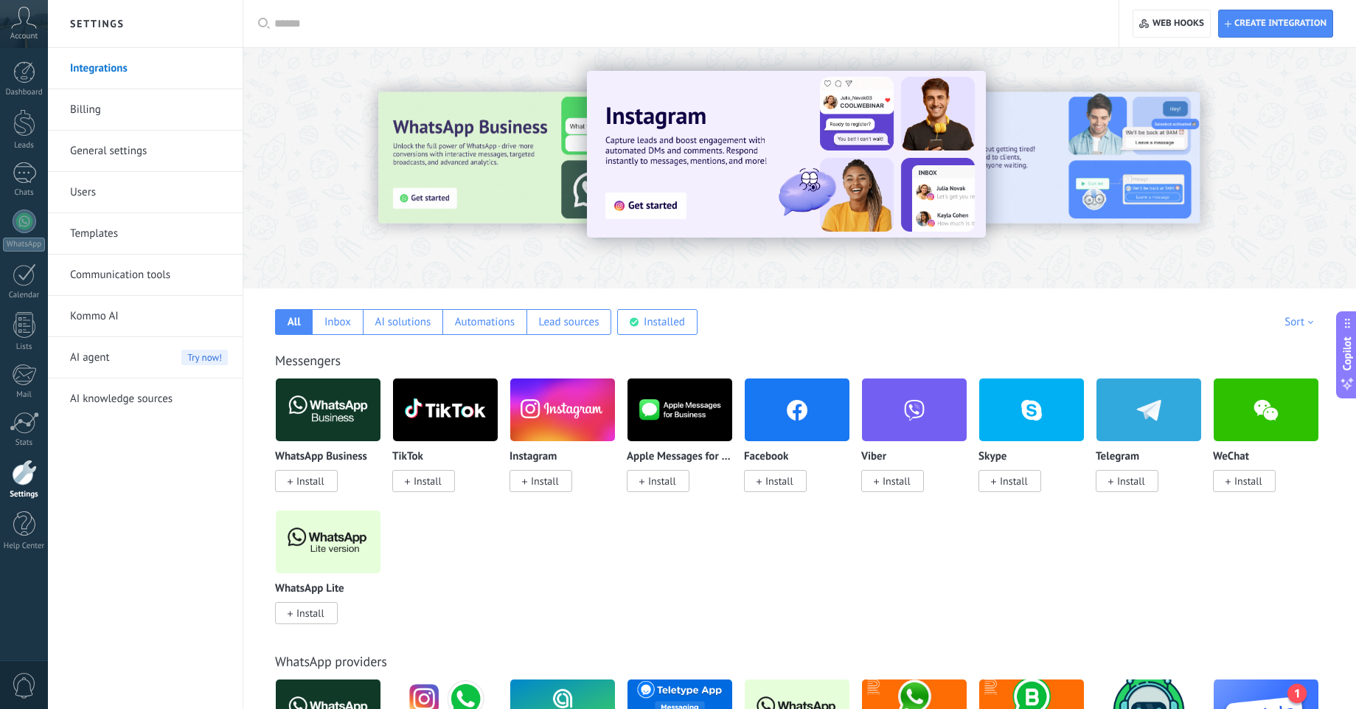
click at [34, 32] on span "Account" at bounding box center [23, 37] width 27 height 10
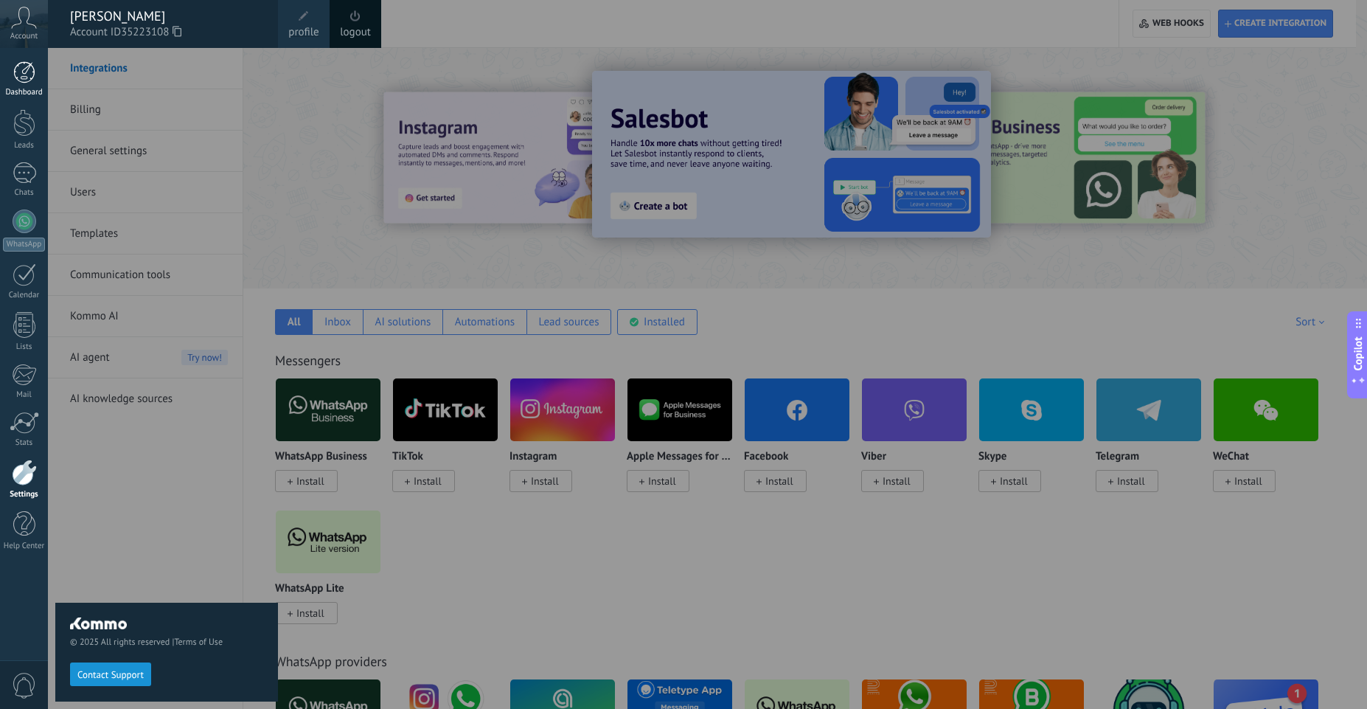
click at [33, 78] on div at bounding box center [24, 72] width 22 height 22
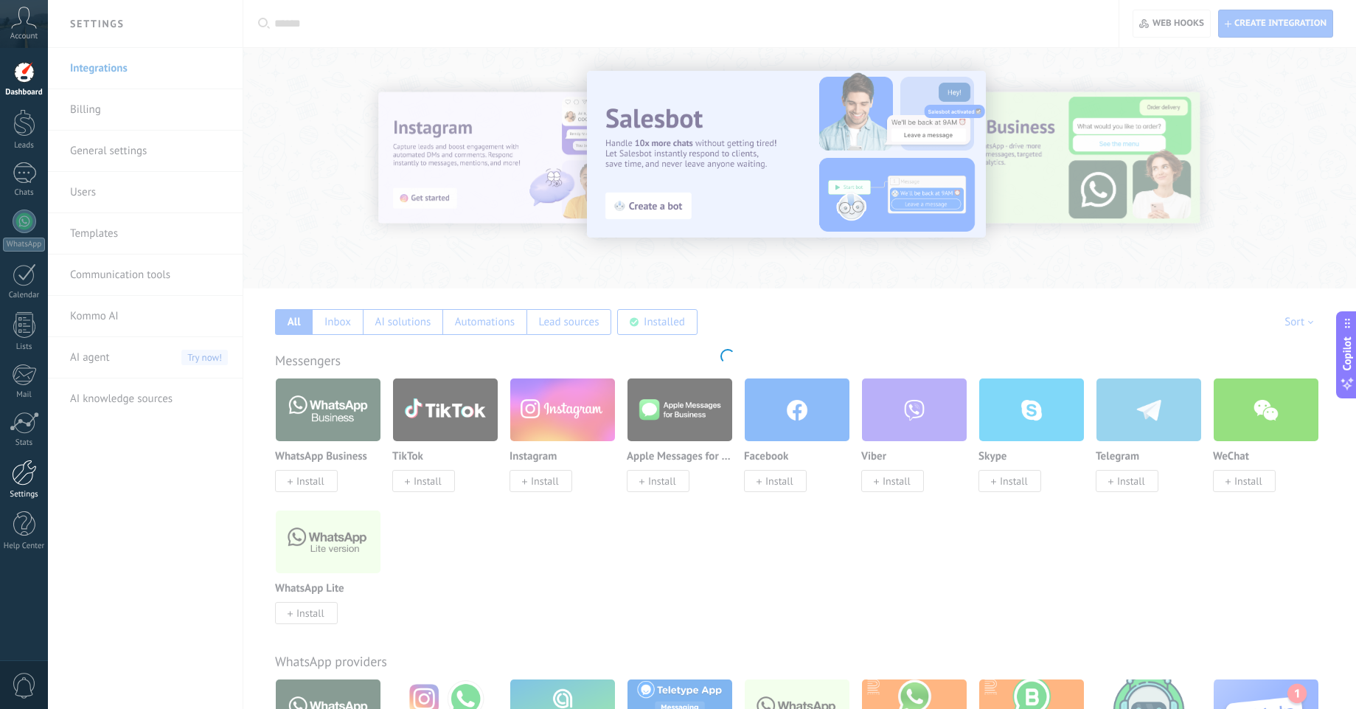
click at [29, 473] on div at bounding box center [24, 472] width 25 height 26
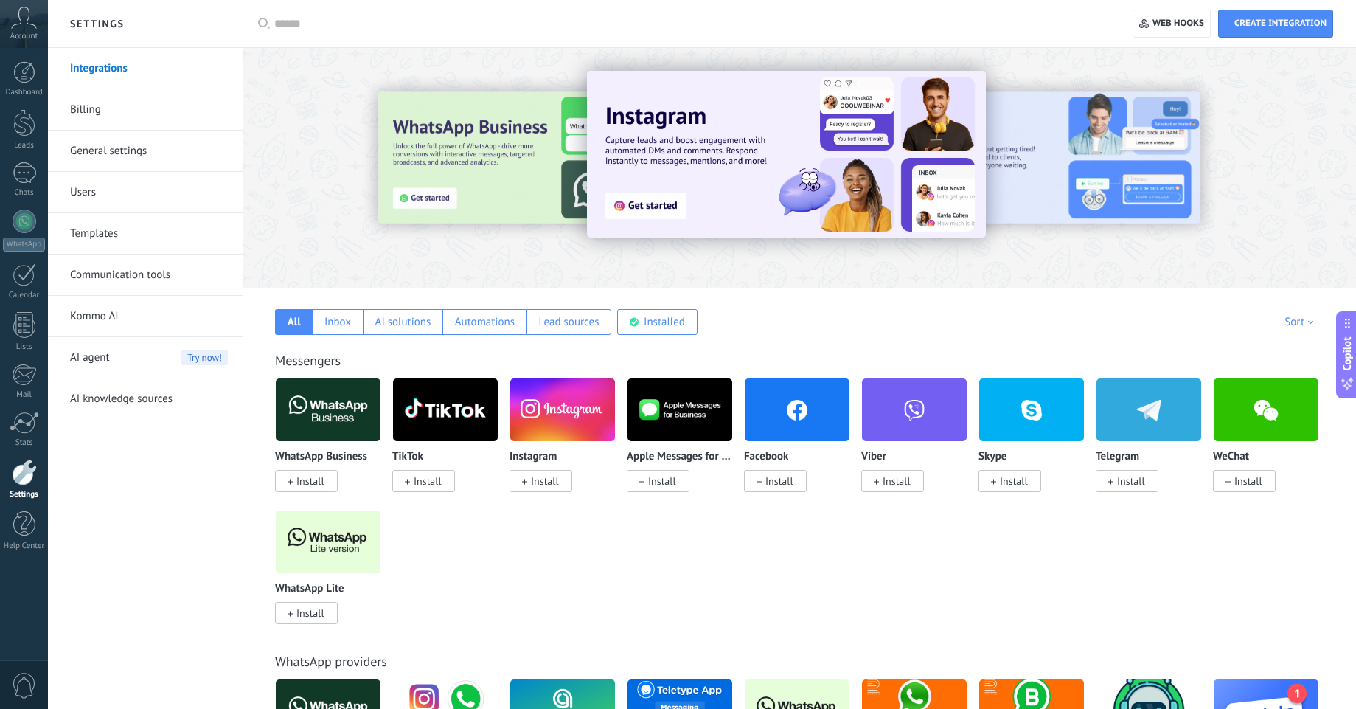
click at [71, 108] on link "Billing" at bounding box center [149, 109] width 158 height 41
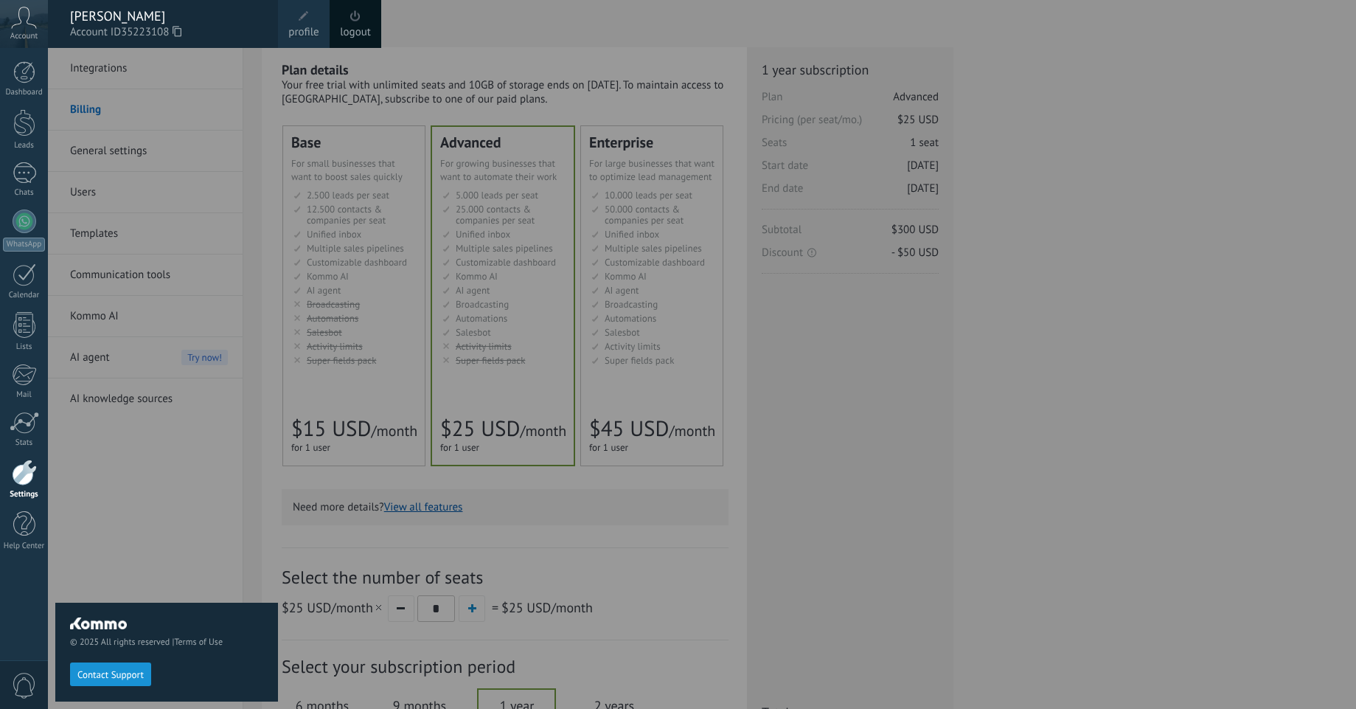
click at [24, 36] on span "Account" at bounding box center [23, 37] width 27 height 10
click at [25, 420] on div at bounding box center [24, 422] width 29 height 22
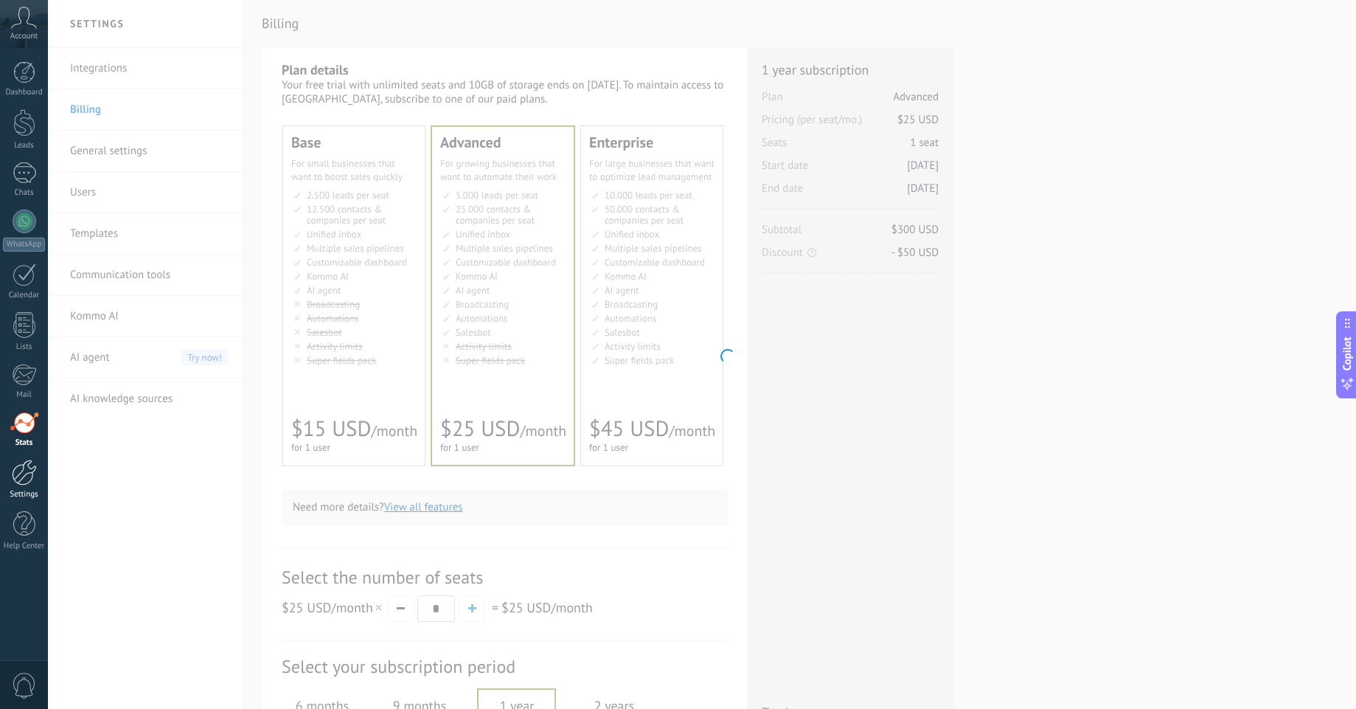
click at [30, 482] on div at bounding box center [24, 472] width 25 height 26
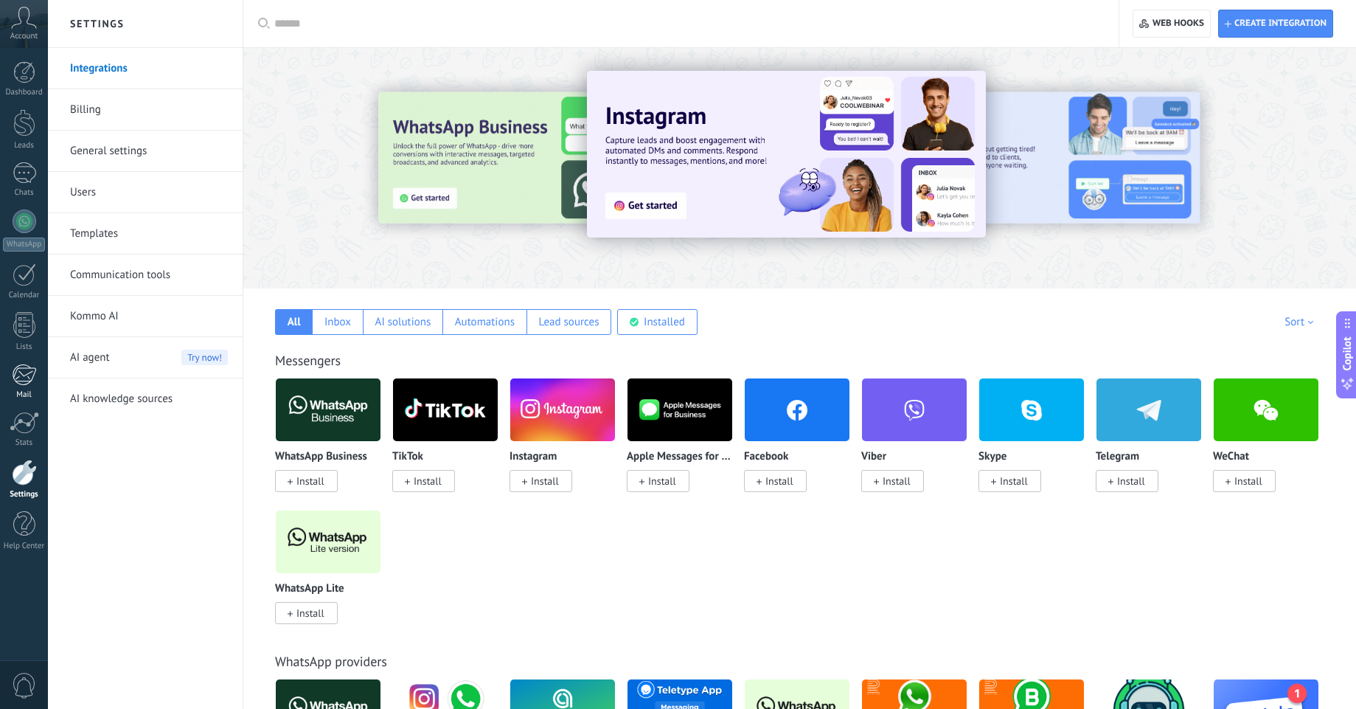
drag, startPoint x: 132, startPoint y: 535, endPoint x: 21, endPoint y: 382, distance: 188.9
click at [21, 382] on body ".abccls-1,.abccls-2{fill-rule:evenodd}.abccls-2{fill:#fff} .abfcls-1{fill:none}…" at bounding box center [678, 354] width 1356 height 709
click at [21, 382] on div at bounding box center [24, 374] width 24 height 22
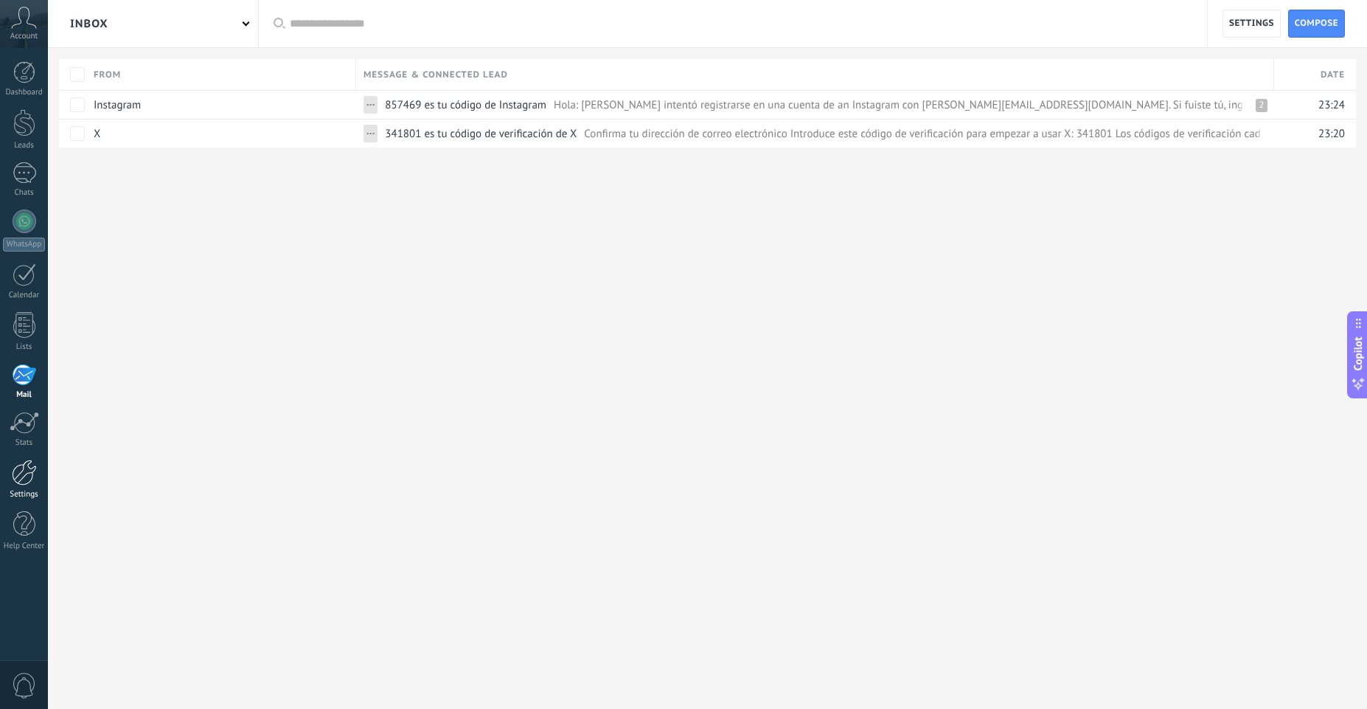
click at [19, 487] on link "Settings" at bounding box center [24, 479] width 48 height 40
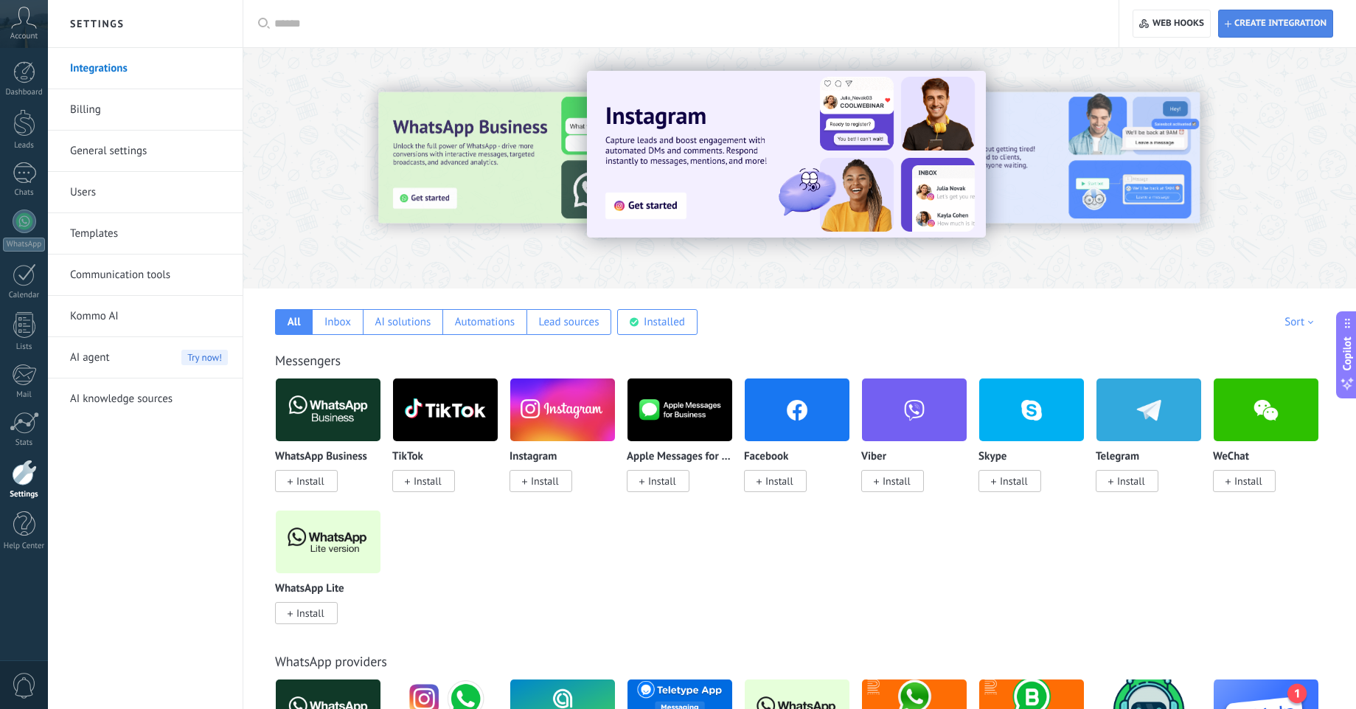
click at [1243, 22] on span "Create integration" at bounding box center [1280, 24] width 92 height 12
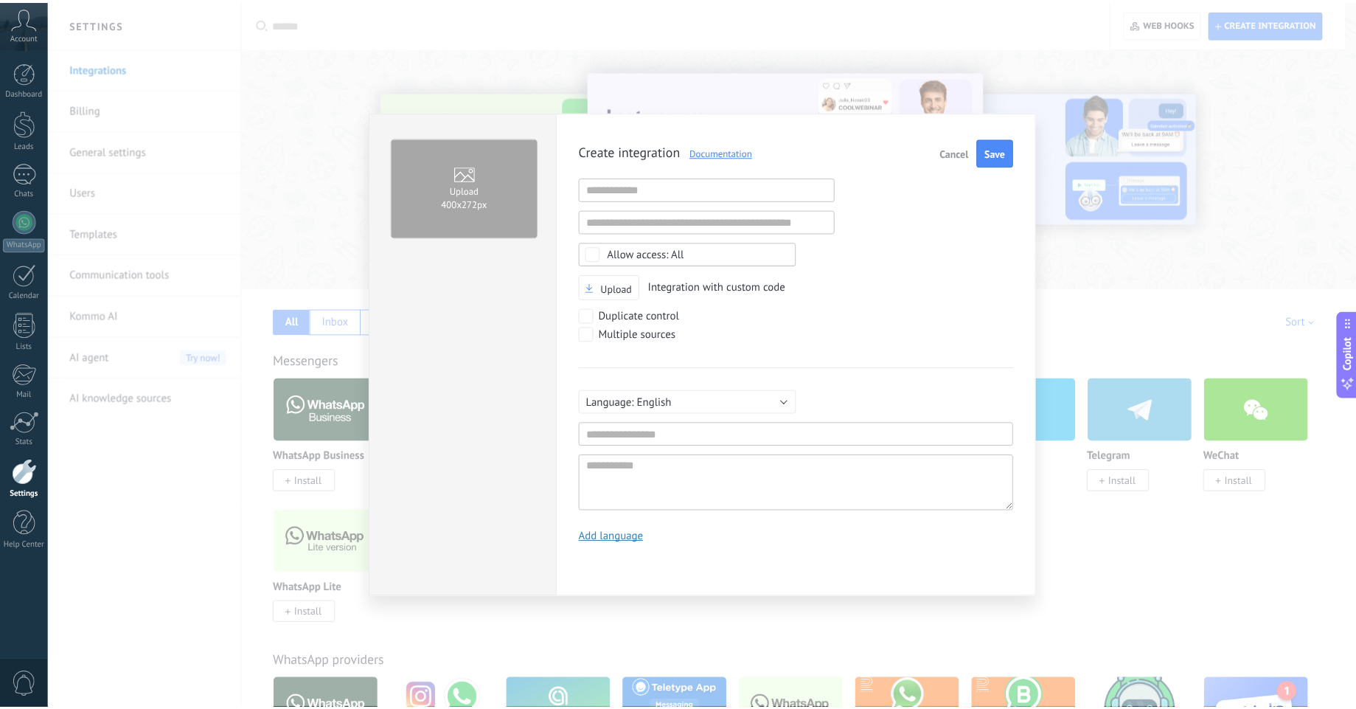
scroll to position [14, 0]
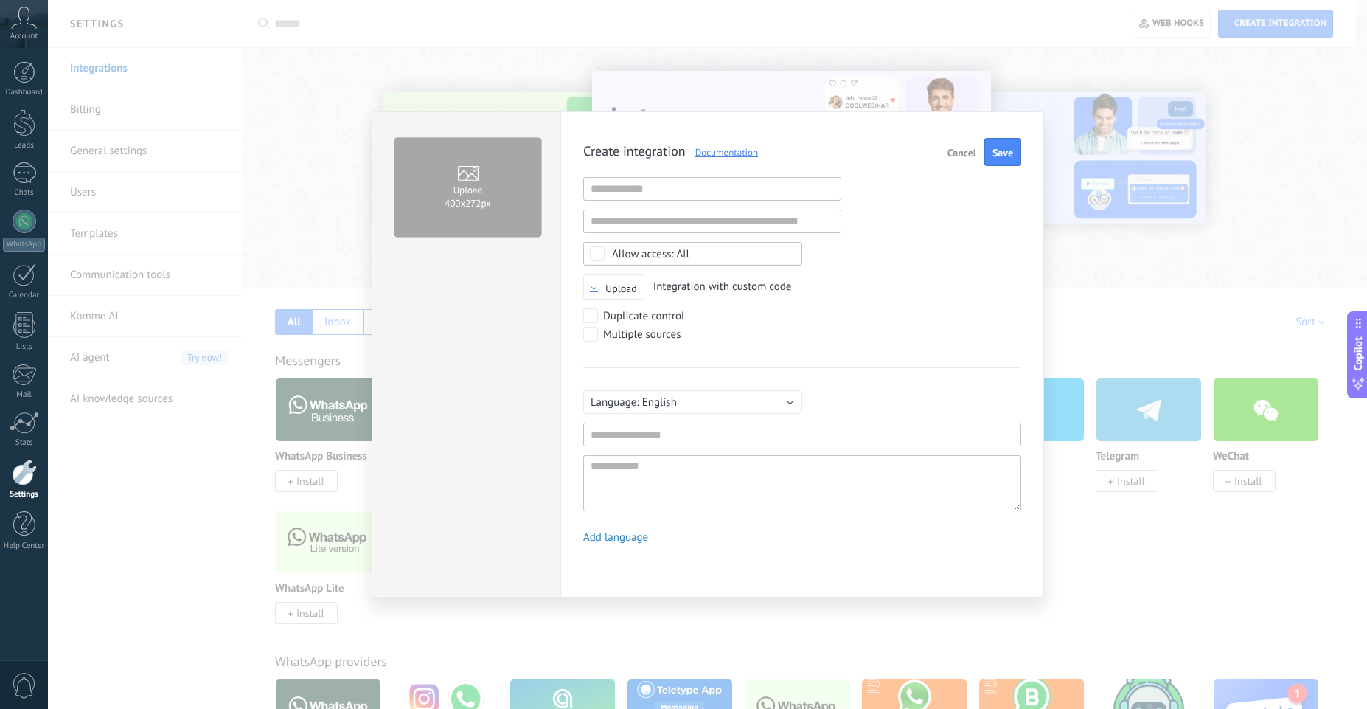
click at [951, 148] on span "Cancel" at bounding box center [961, 152] width 29 height 10
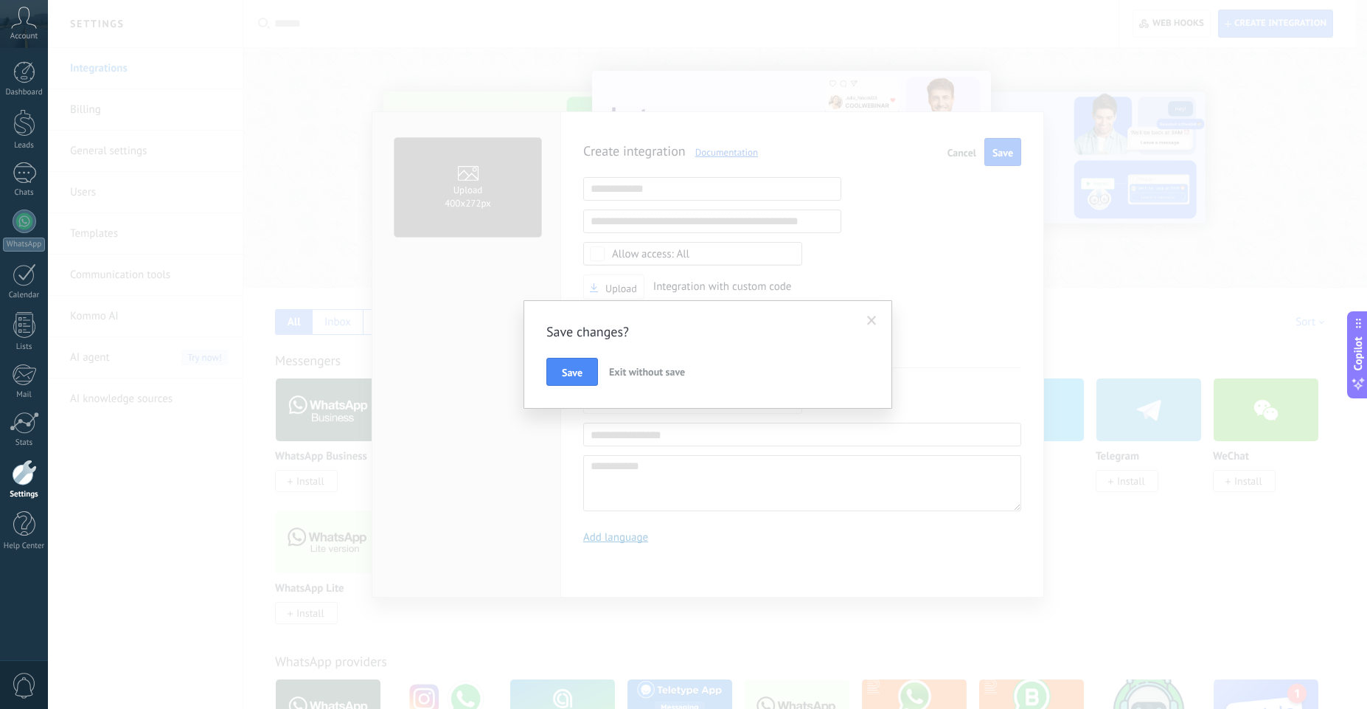
click at [1180, 25] on div "Save changes? Save Exit without save" at bounding box center [707, 354] width 1319 height 709
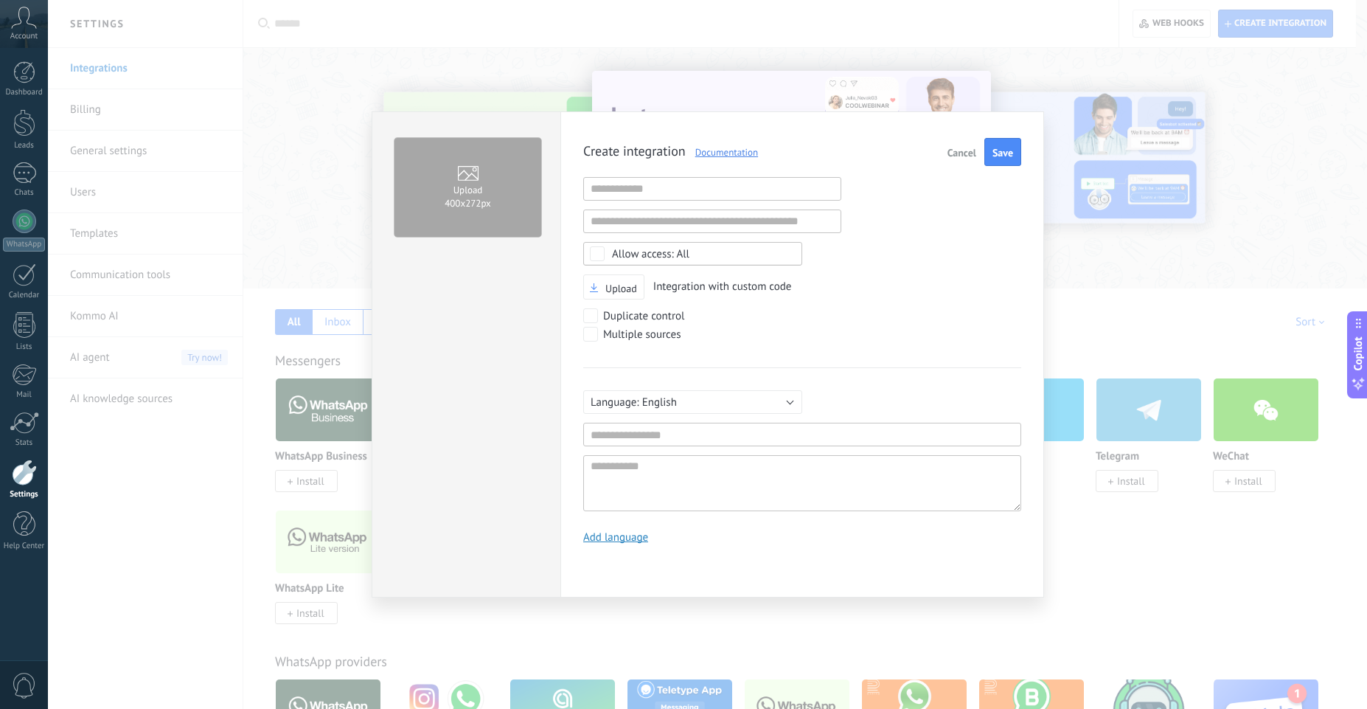
click at [960, 157] on span "Cancel" at bounding box center [961, 152] width 29 height 10
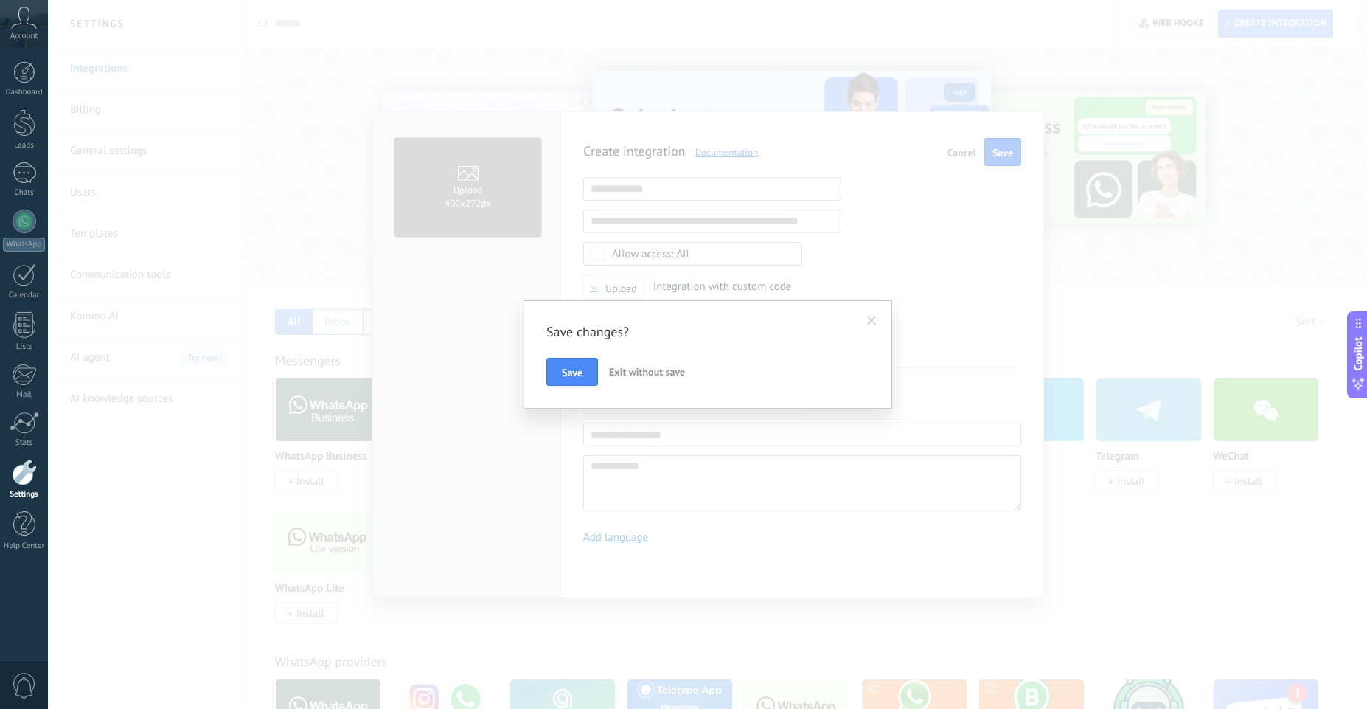
click at [649, 366] on span "Exit without save" at bounding box center [647, 371] width 76 height 13
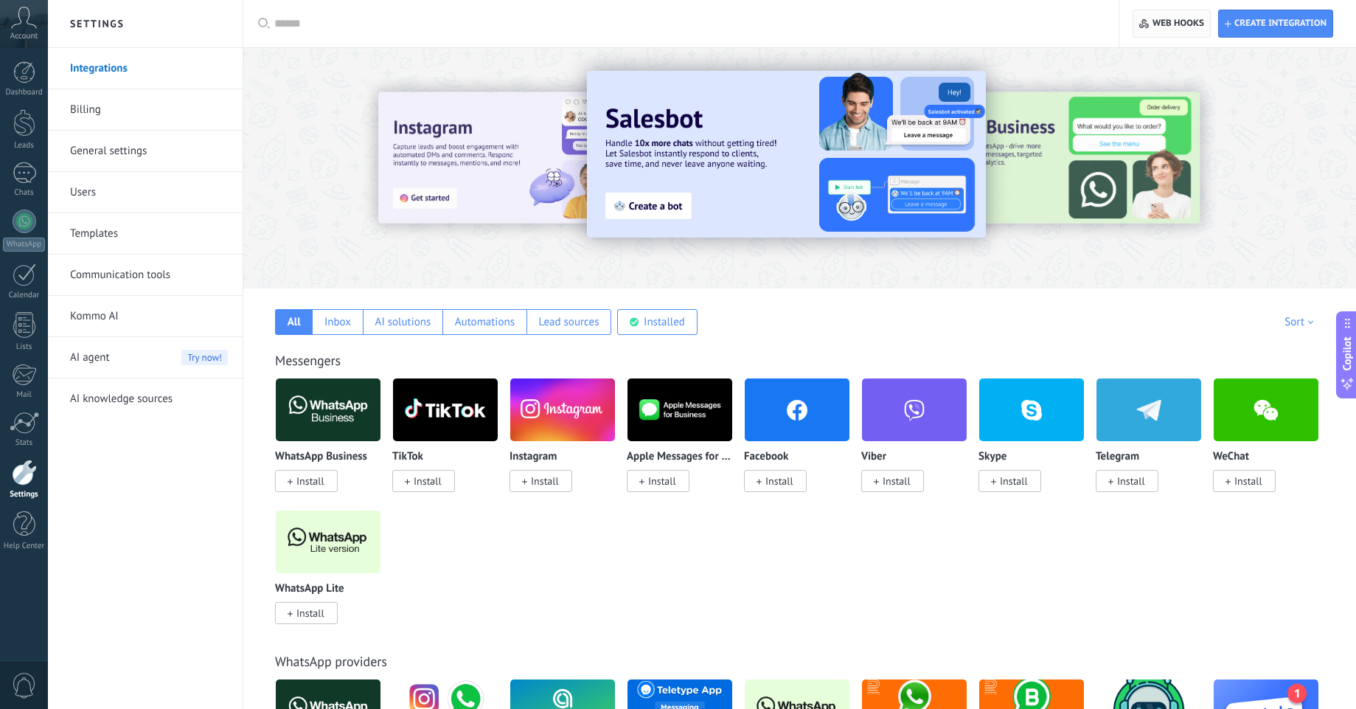
click at [1160, 27] on span "Web hooks 0" at bounding box center [1178, 24] width 52 height 12
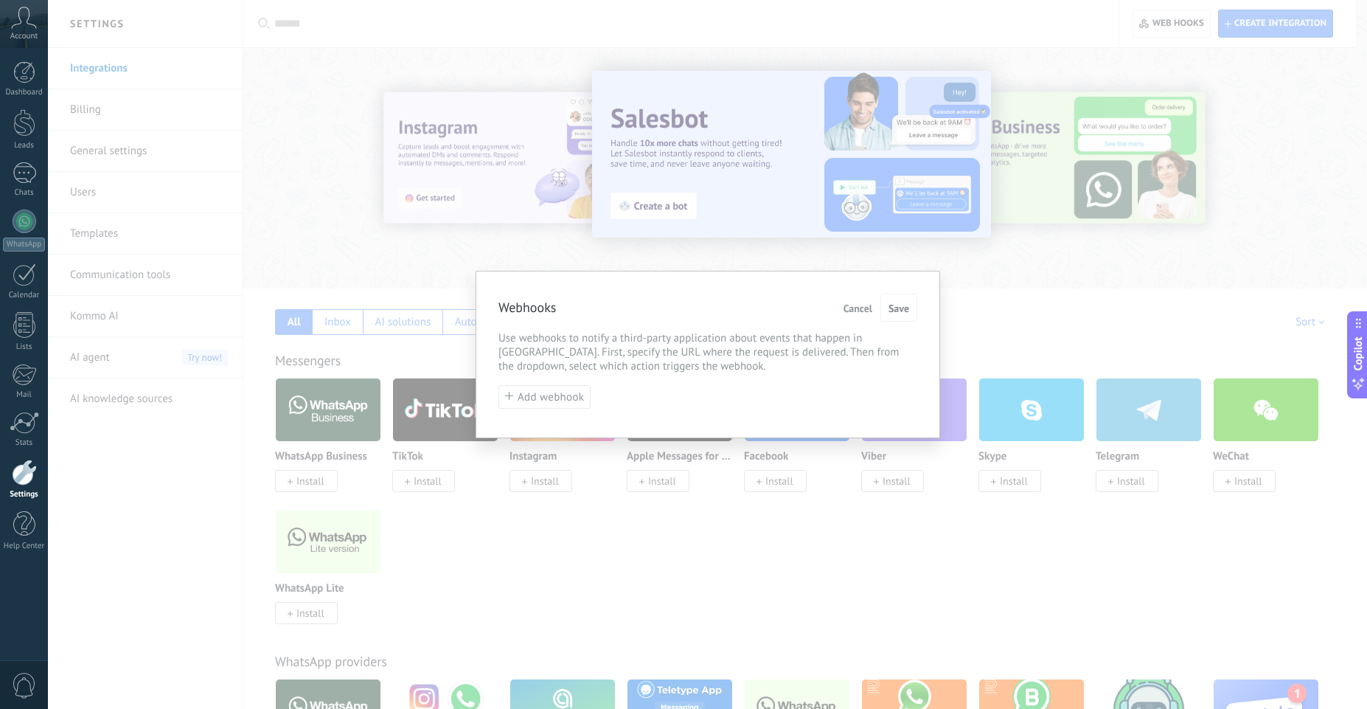
click at [845, 304] on span "Cancel" at bounding box center [857, 308] width 29 height 10
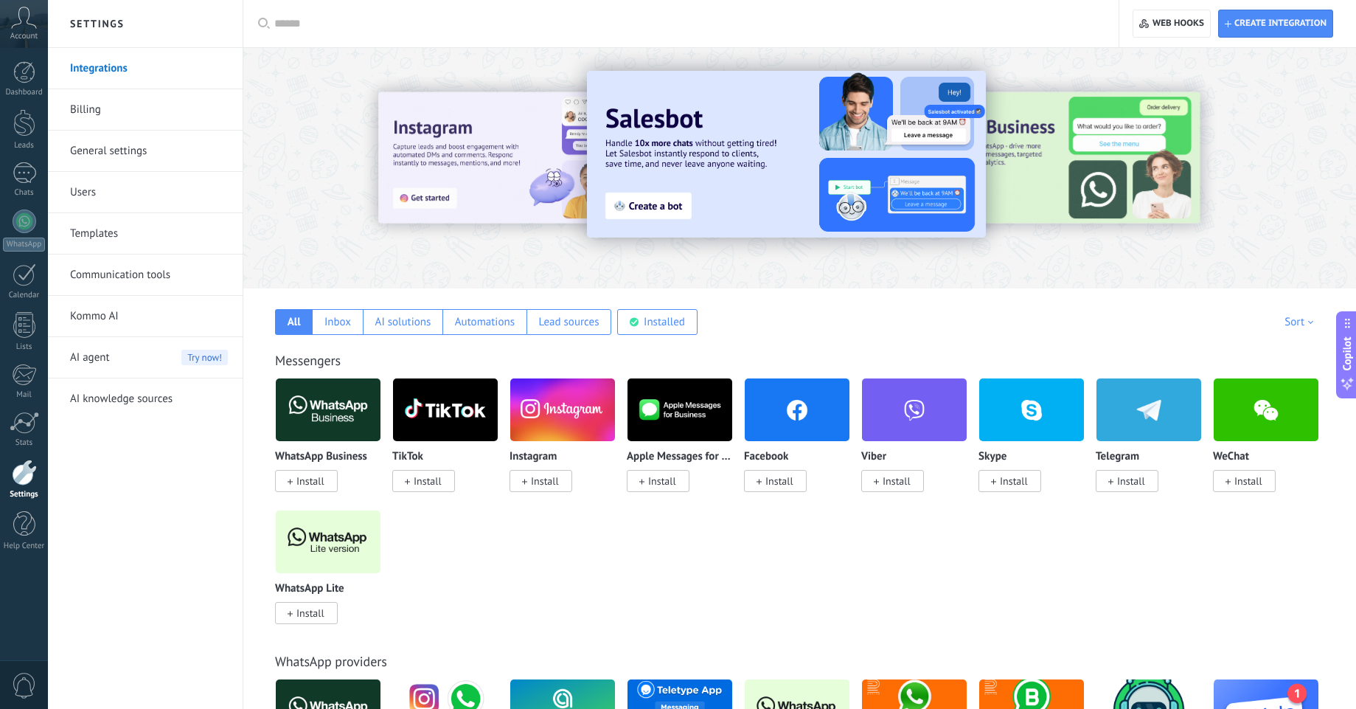
click at [29, 32] on span "Account" at bounding box center [23, 37] width 27 height 10
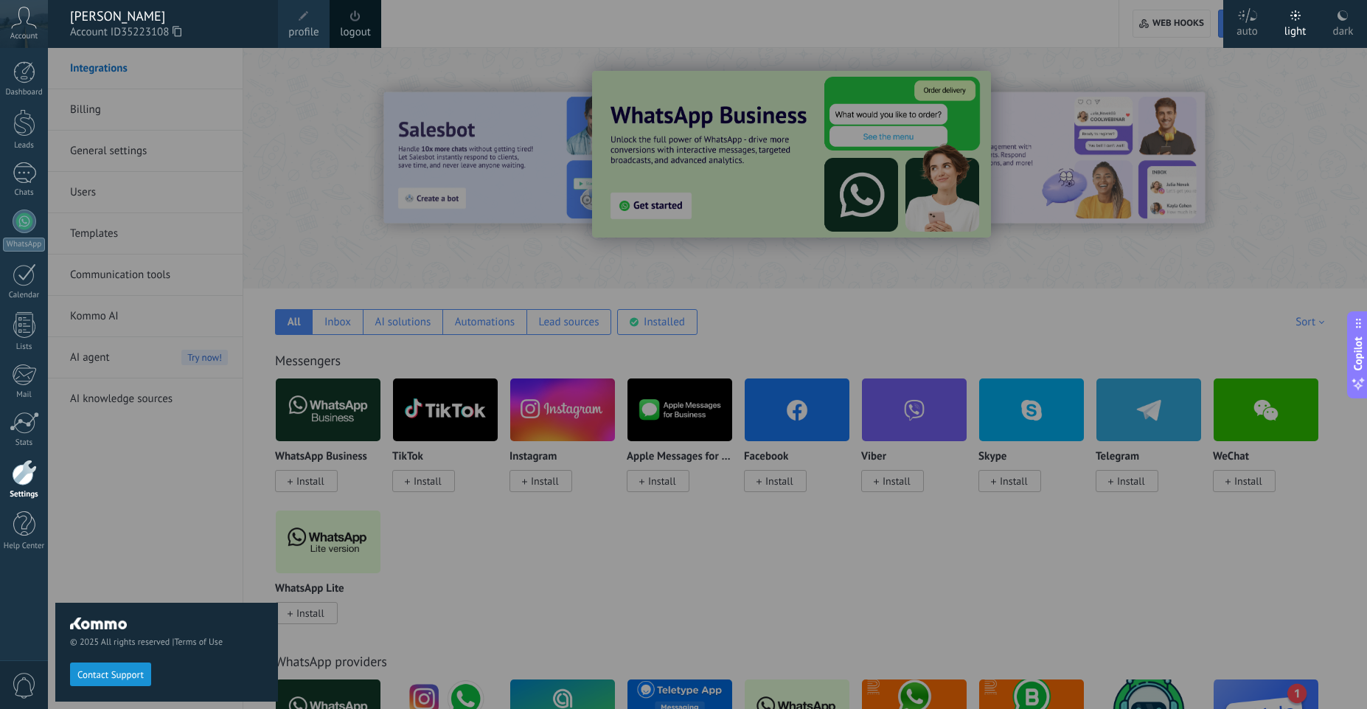
click at [118, 21] on div "[PERSON_NAME]" at bounding box center [166, 16] width 193 height 16
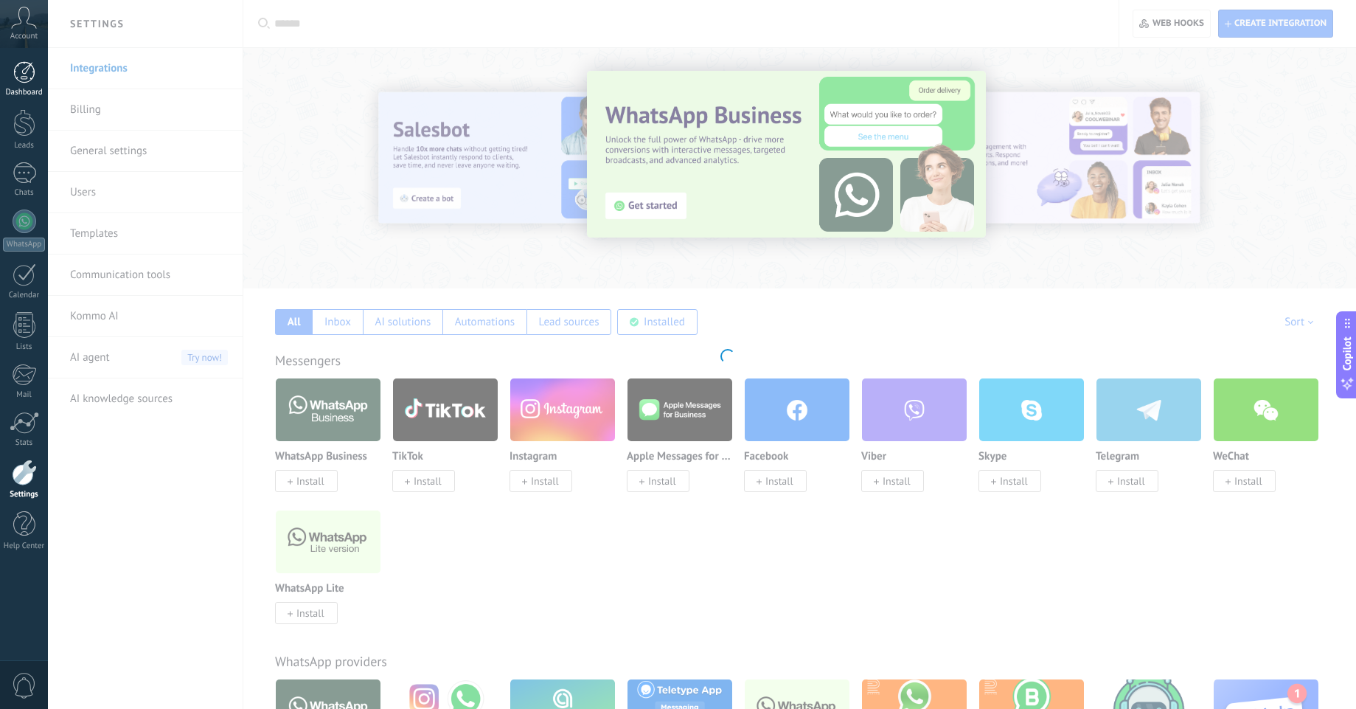
click at [28, 80] on div at bounding box center [24, 72] width 22 height 22
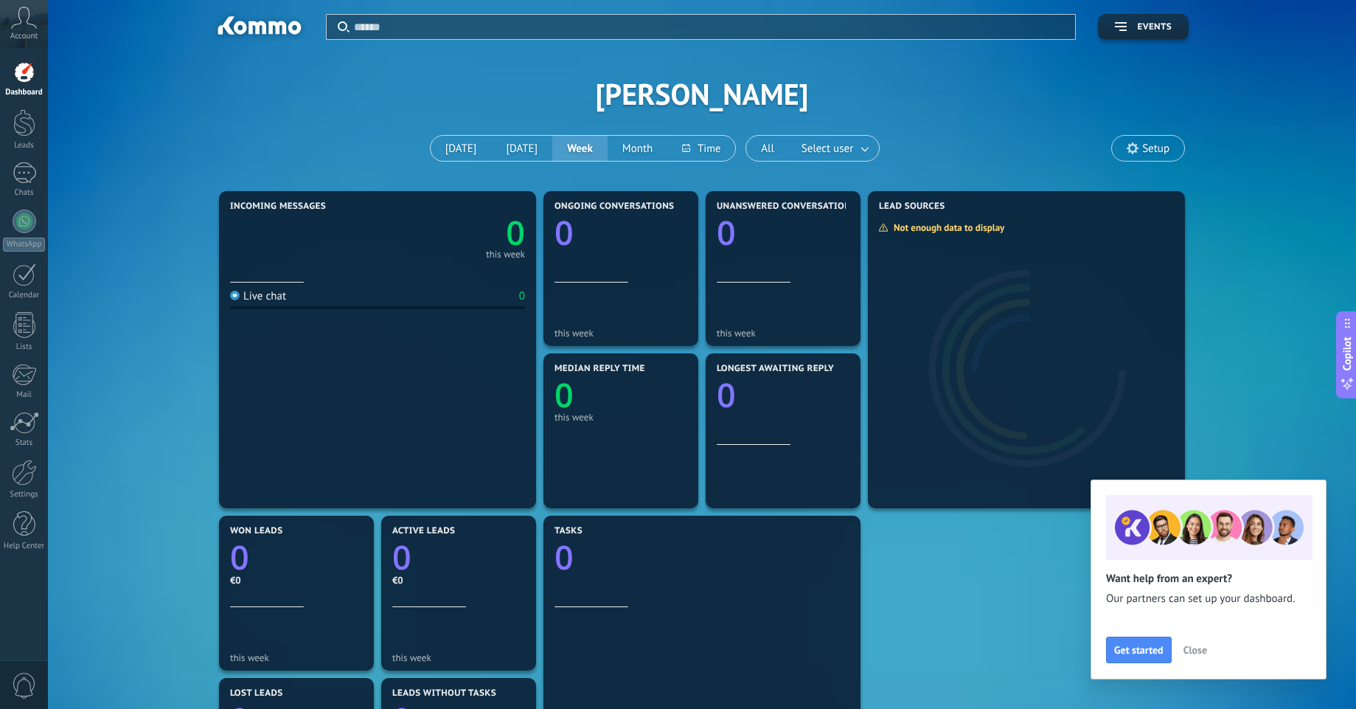
click at [20, 76] on div at bounding box center [24, 72] width 22 height 22
